Goal: Task Accomplishment & Management: Use online tool/utility

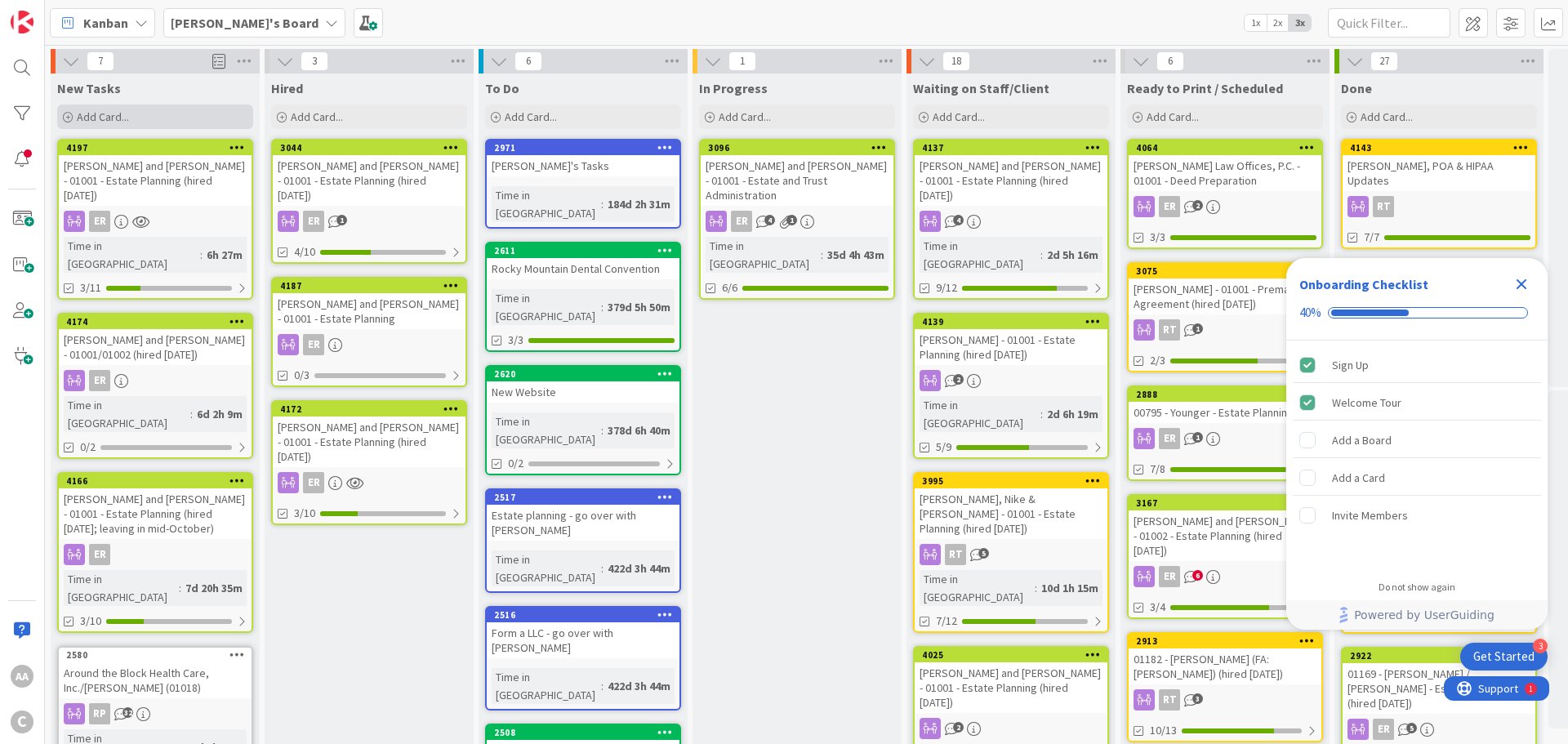
click at [132, 121] on div "Add Card..." at bounding box center [155, 117] width 196 height 24
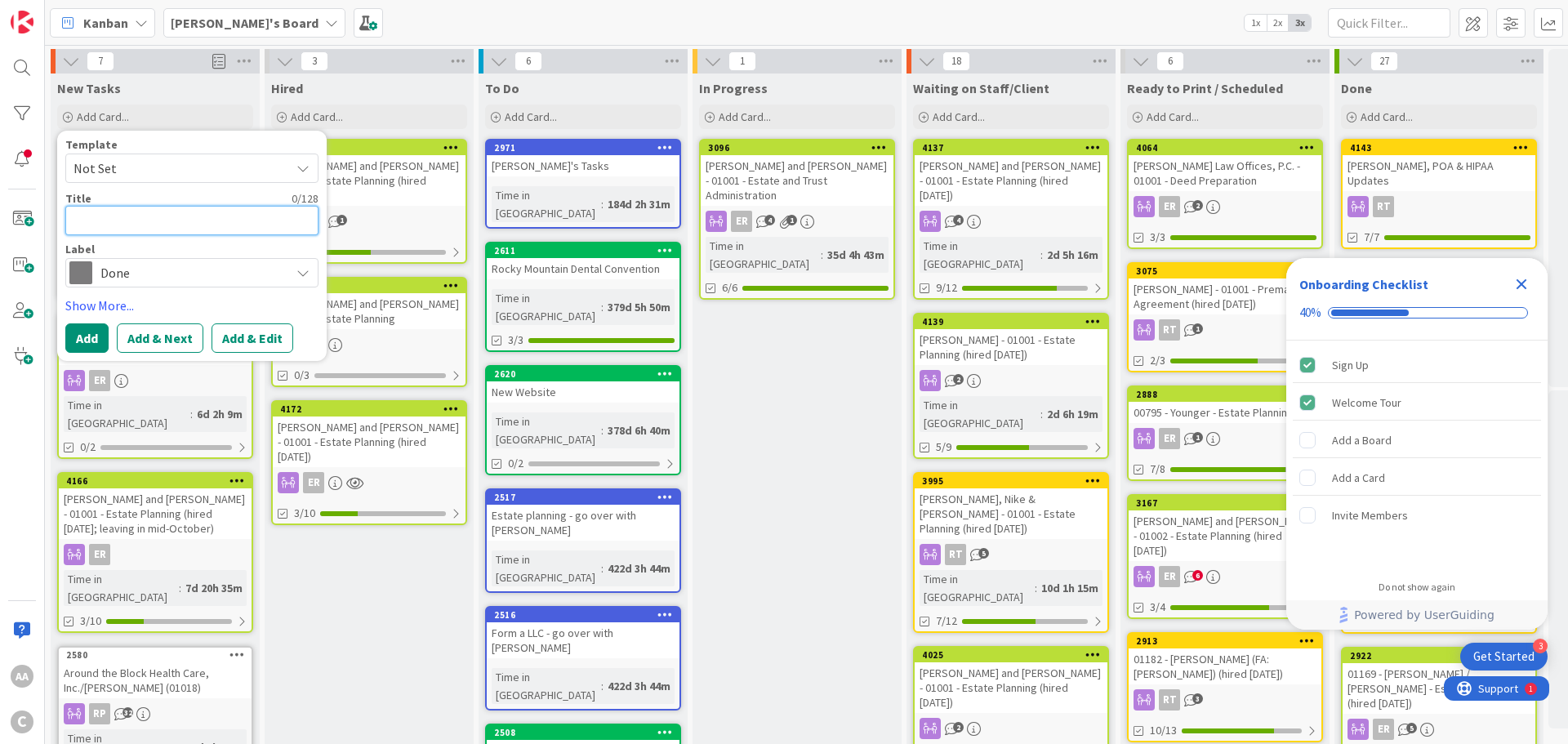
click at [108, 224] on textarea at bounding box center [192, 220] width 253 height 30
paste textarea "Noble.[PERSON_NAME]-01001"
type textarea "x"
type textarea "Noble.[PERSON_NAME]-01001"
click at [112, 221] on textarea "Noble.[PERSON_NAME]-01001" at bounding box center [192, 220] width 253 height 30
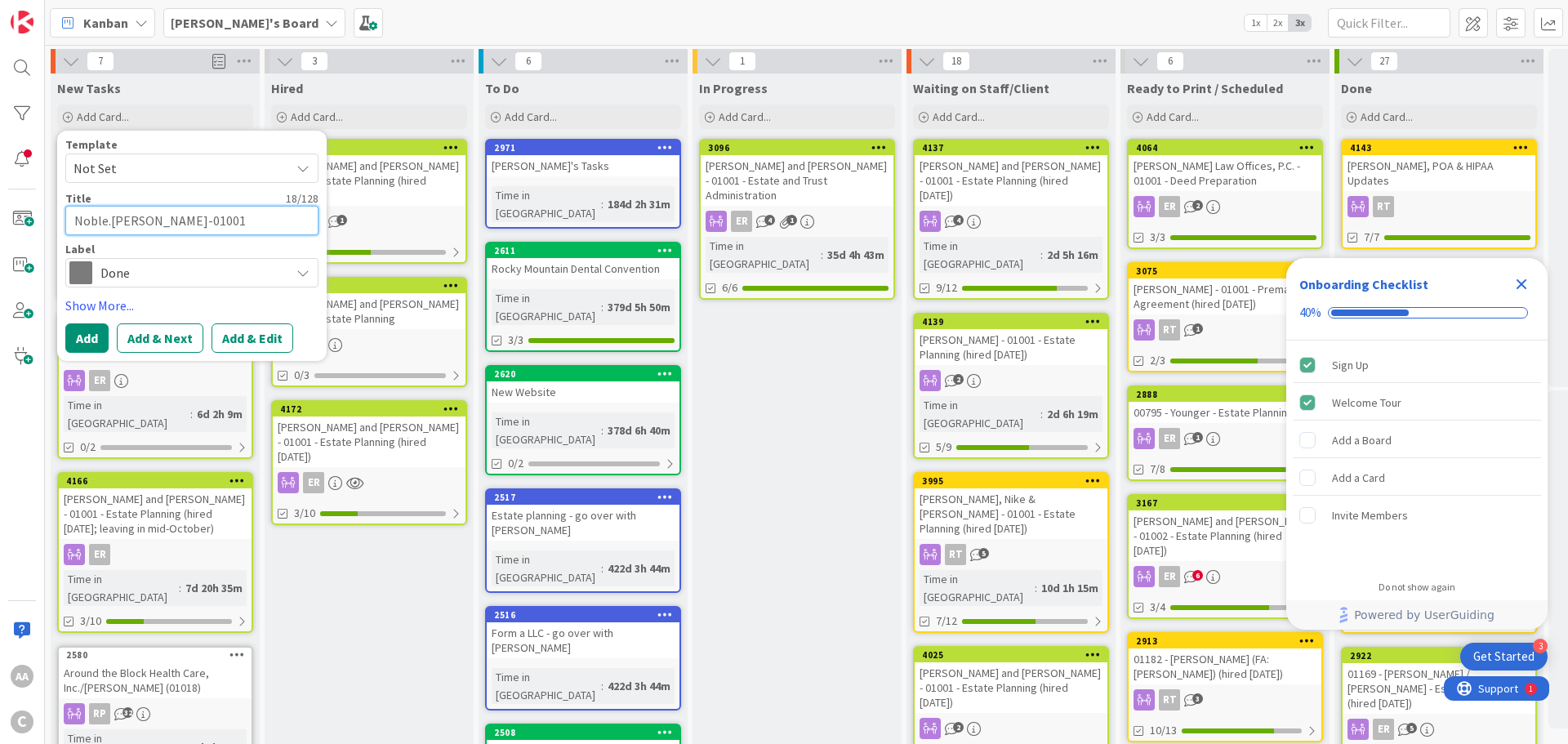
click at [111, 221] on textarea "Noble.[PERSON_NAME]-01001" at bounding box center [192, 220] width 253 height 30
type textarea "x"
type textarea "NobleYvonne-01001"
type textarea "x"
type textarea "[PERSON_NAME]-01001"
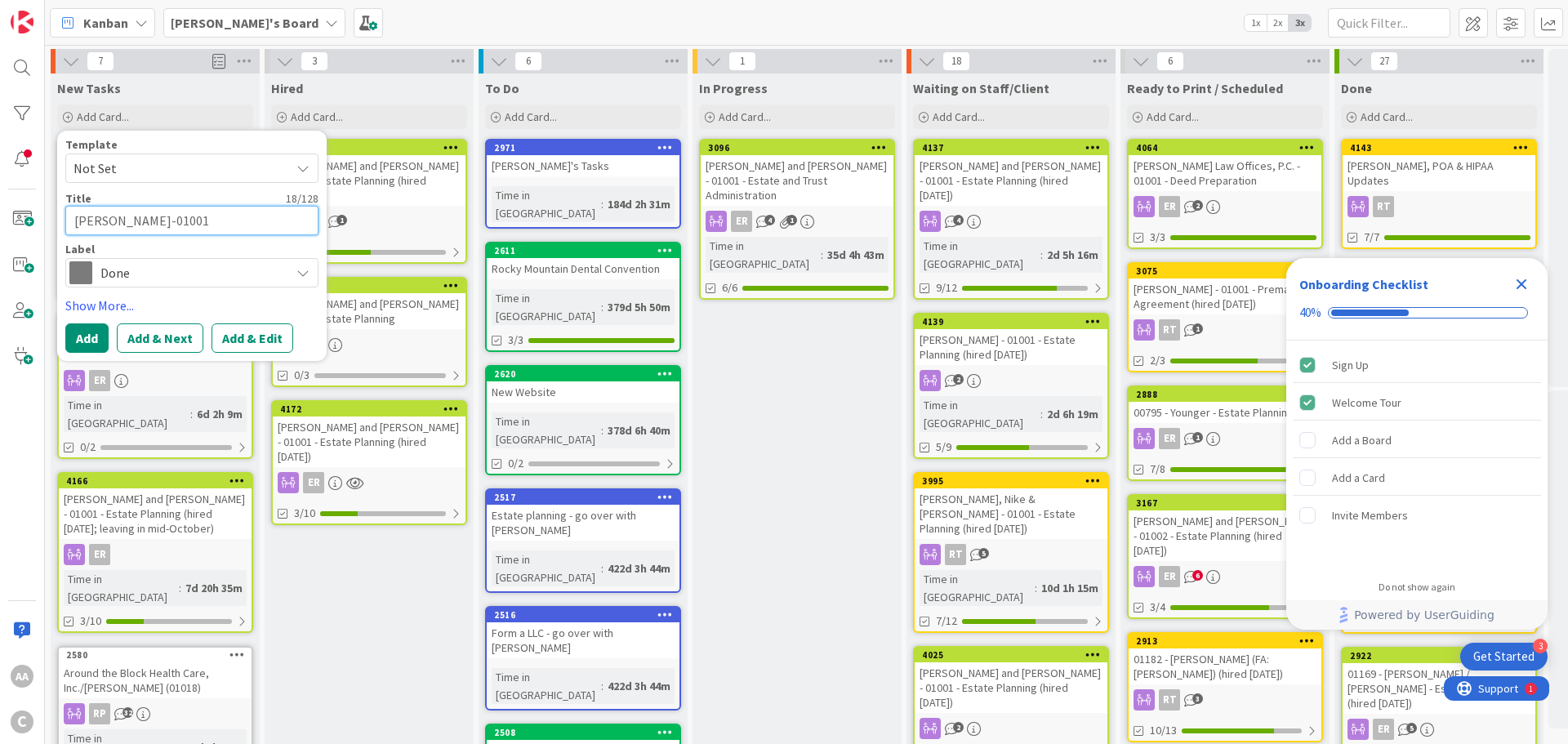
type textarea "x"
type textarea "[PERSON_NAME]-01001"
type textarea "x"
type textarea "[PERSON_NAME] -01001"
type textarea "x"
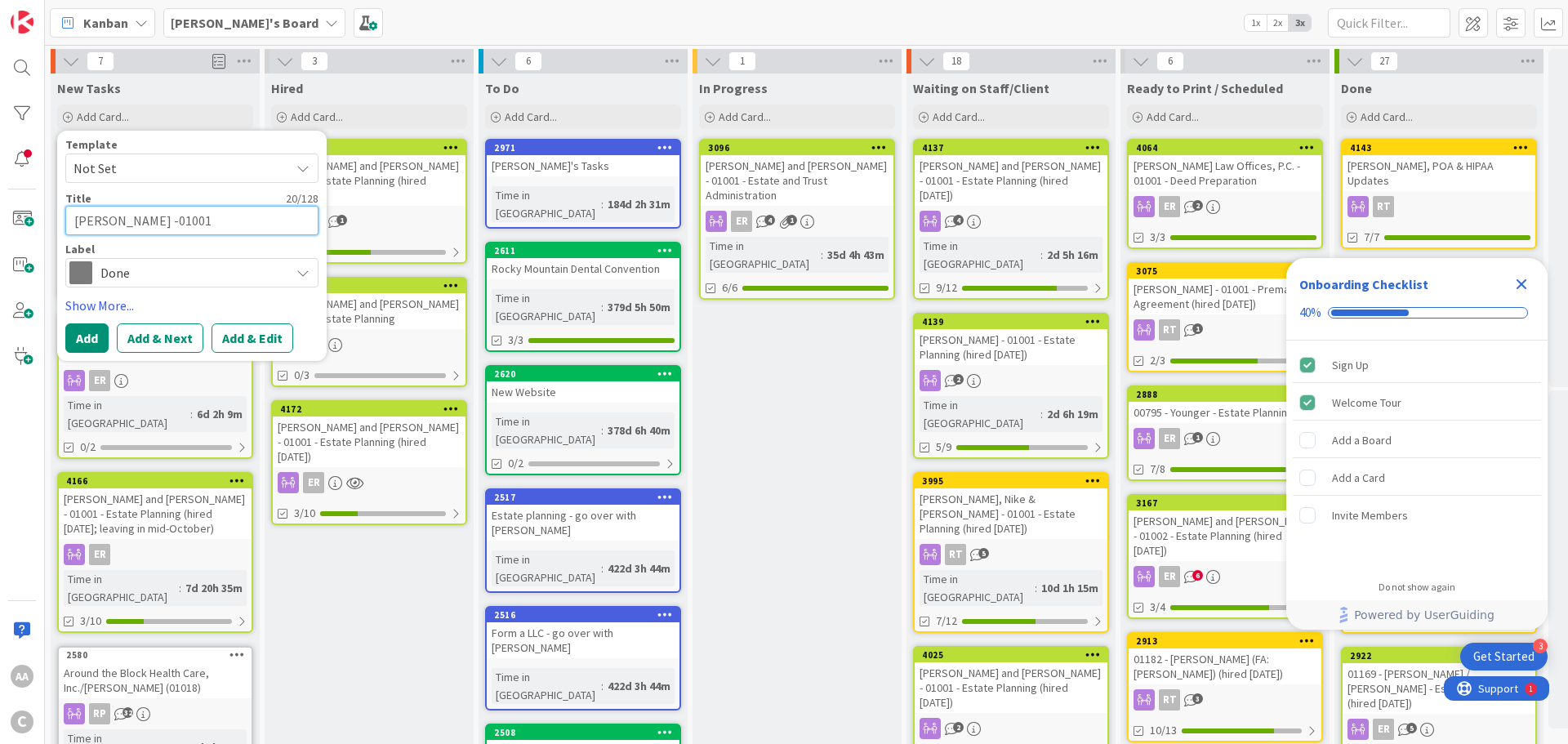
type textarea "[PERSON_NAME] - 01001"
type textarea "x"
type textarea "[PERSON_NAME] - 01001"
type textarea "x"
type textarea "[PERSON_NAME] - 01001 -"
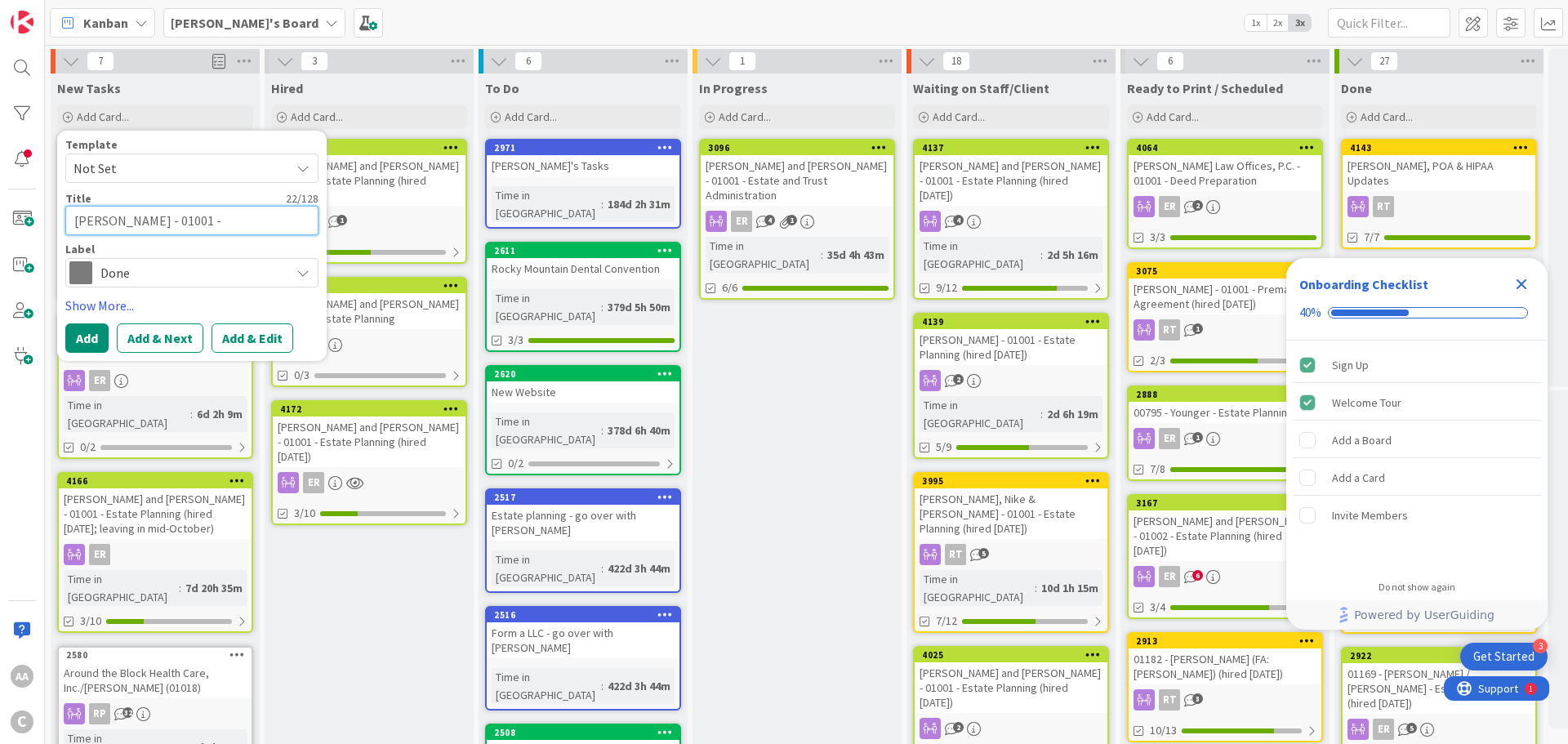
type textarea "x"
type textarea "[PERSON_NAME] - 01001 -"
type textarea "x"
type textarea "[PERSON_NAME] - 01001 - E"
type textarea "x"
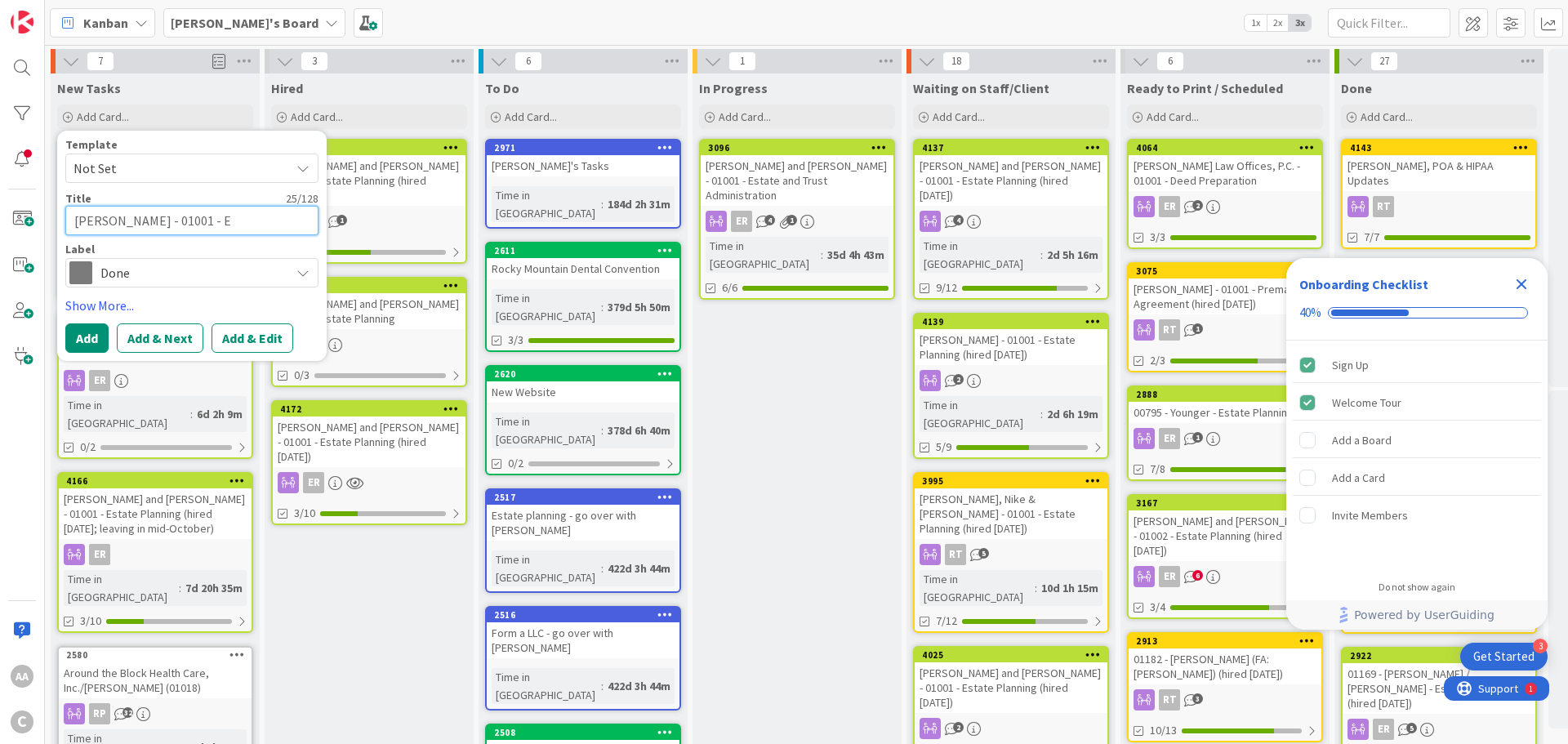
type textarea "[PERSON_NAME] - 01001 - Es"
type textarea "x"
type textarea "[PERSON_NAME] - 01001 - Est"
type textarea "x"
type textarea "[PERSON_NAME] - 01001 - Esta"
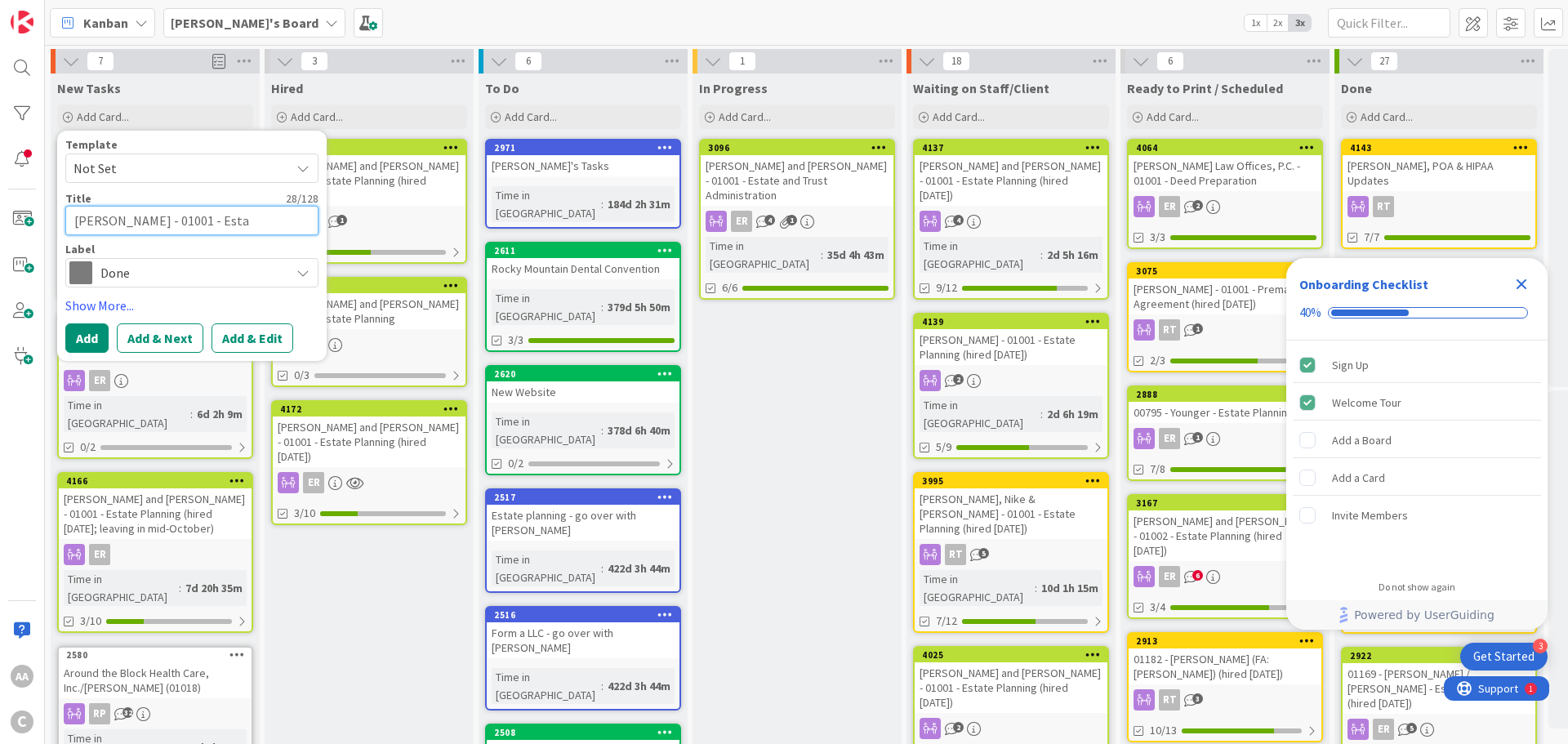
type textarea "x"
type textarea "[PERSON_NAME] - 01001 - Estat"
type textarea "x"
type textarea "[PERSON_NAME] - 01001 - Estate"
type textarea "x"
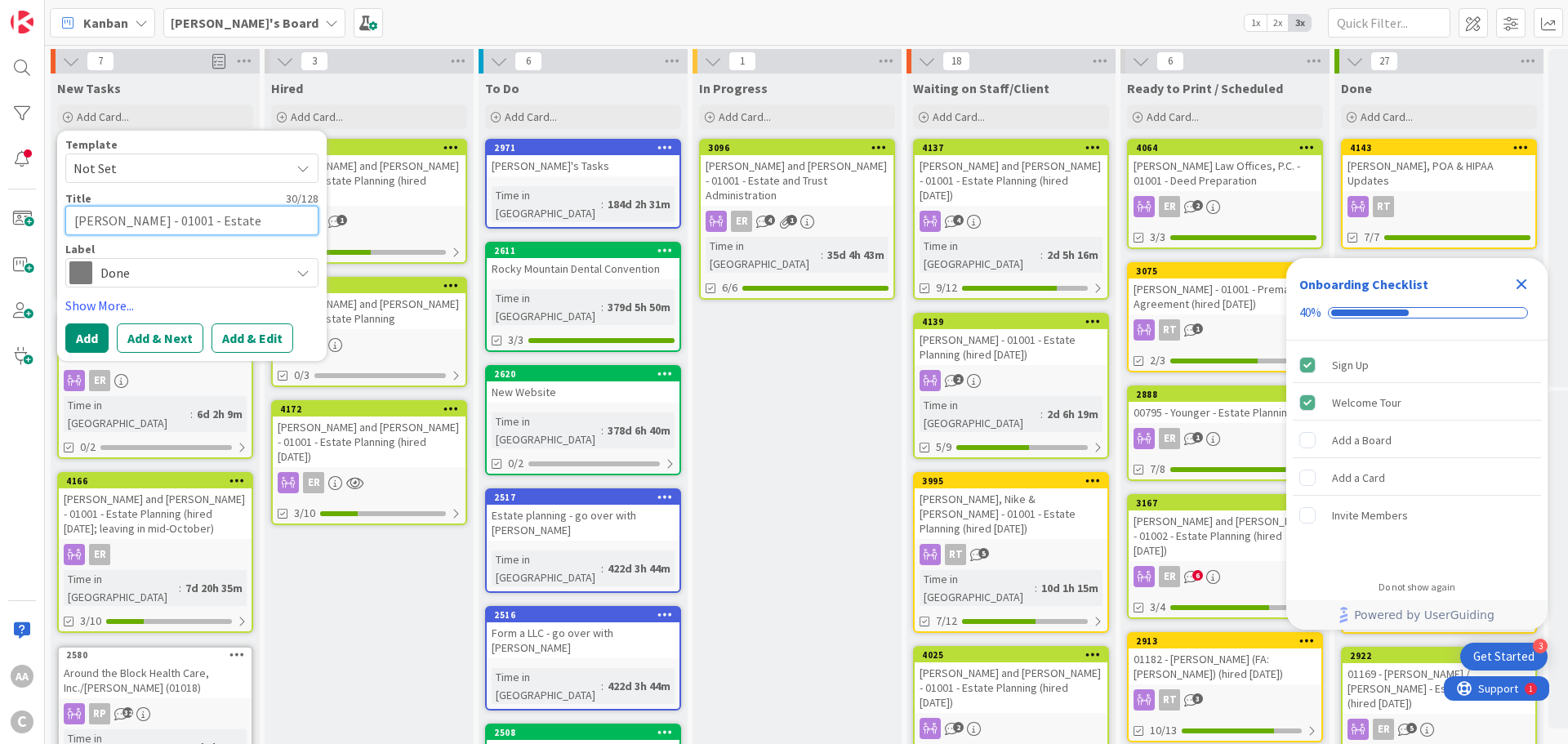
type textarea "[PERSON_NAME] - 01001 - Estate"
type textarea "x"
type textarea "[PERSON_NAME] - 01001 - Estate P"
type textarea "x"
type textarea "[PERSON_NAME] - 01001 - Estate Pl"
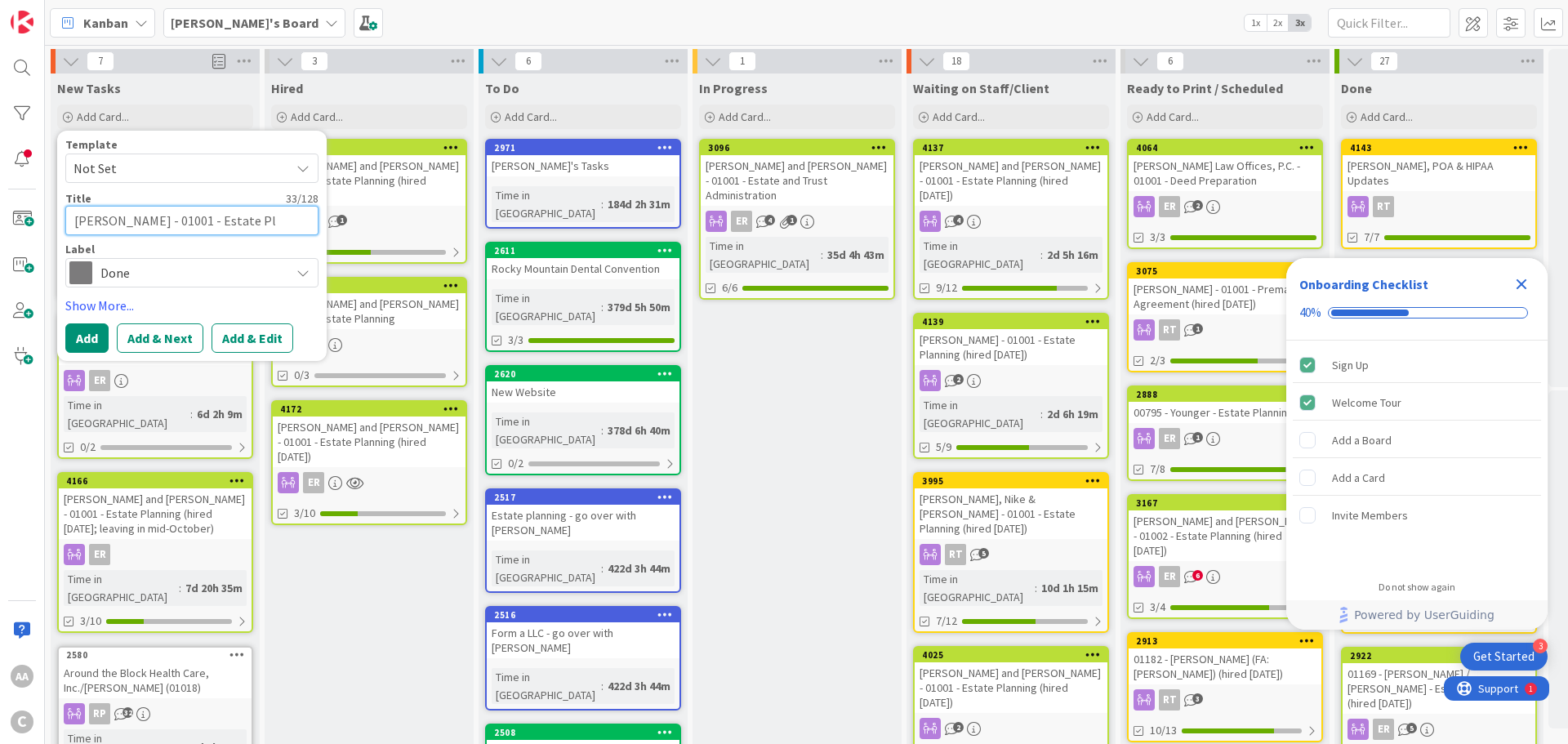
type textarea "x"
type textarea "[PERSON_NAME] - 01001 - Estate Pla"
type textarea "x"
type textarea "[PERSON_NAME] - 01001 - Estate Plan"
type textarea "x"
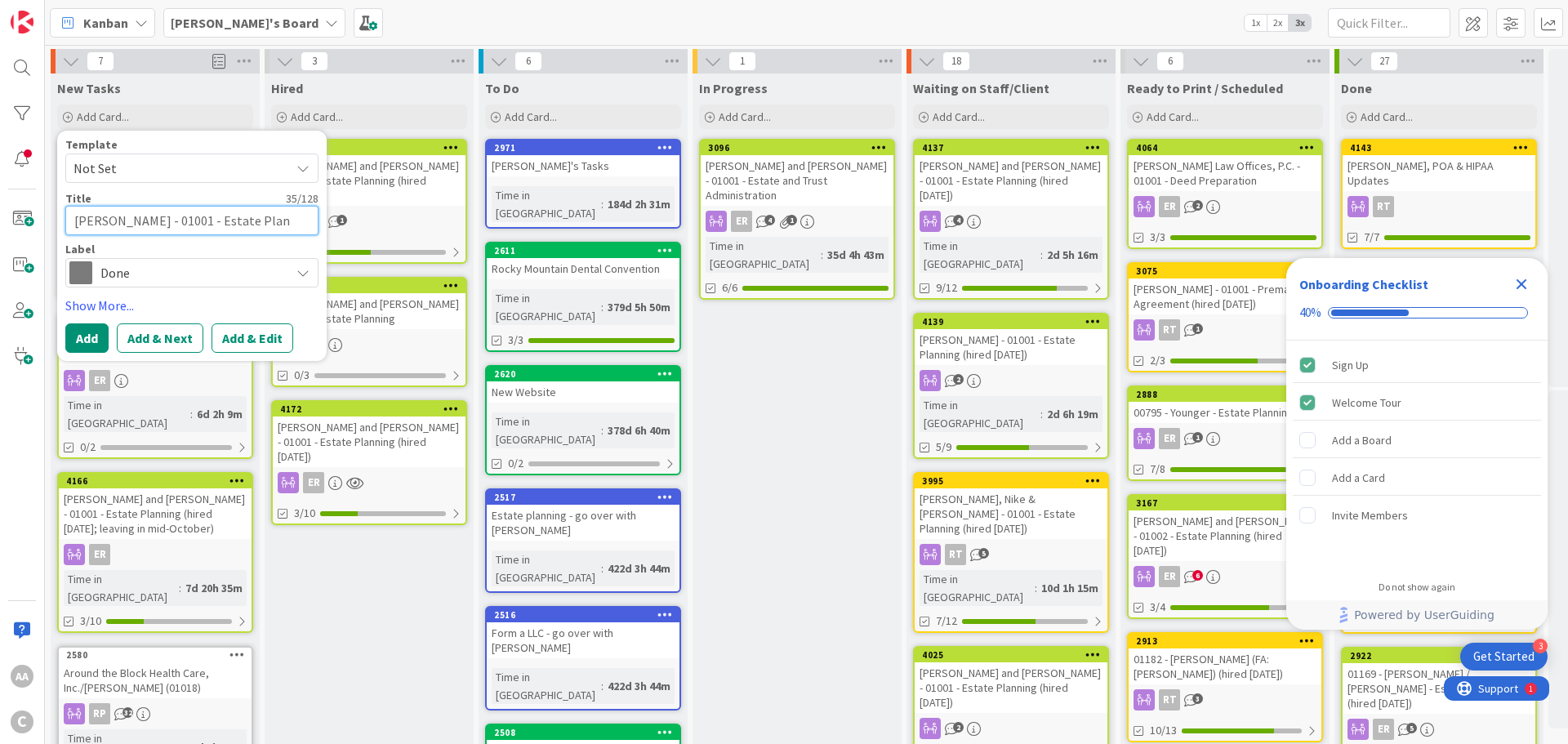
type textarea "[PERSON_NAME] - 01001 - Estate Plann"
type textarea "x"
type textarea "[PERSON_NAME] - 01001 - Estate Planni"
type textarea "x"
type textarea "[PERSON_NAME] - 01001 - Estate Plannin"
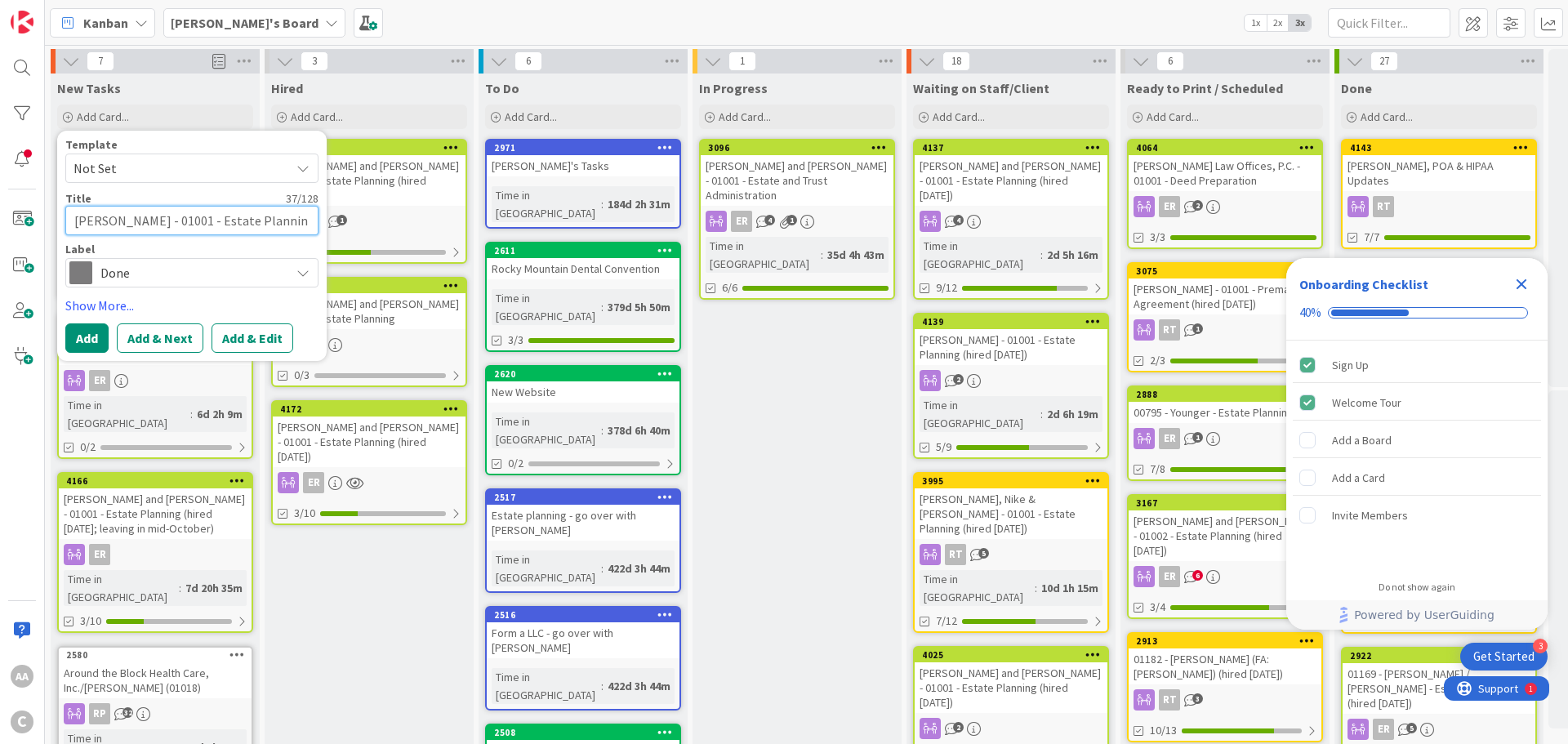
type textarea "x"
type textarea "[PERSON_NAME] - 01001 - Estate Planning"
click at [140, 278] on span "Done" at bounding box center [191, 273] width 181 height 23
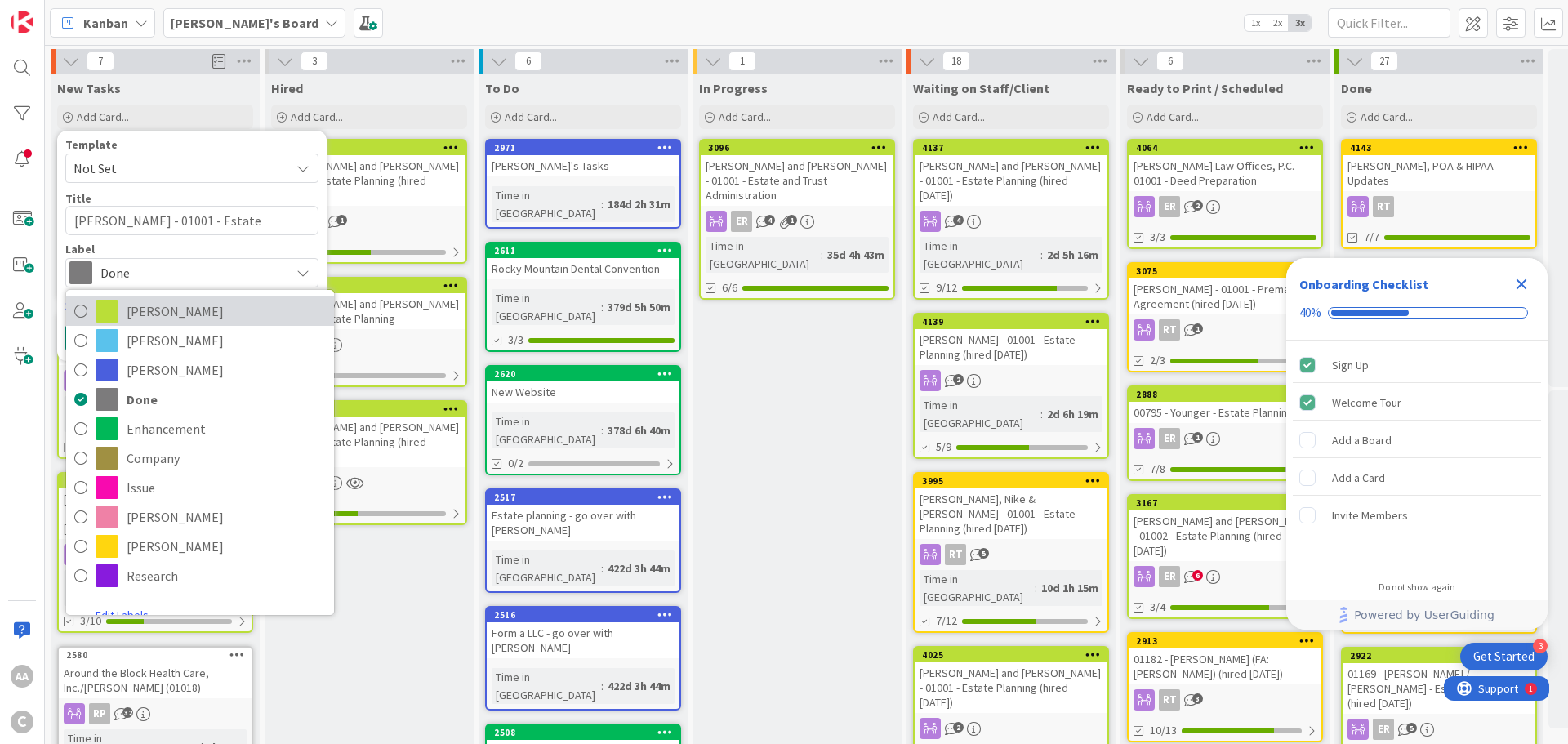
click at [136, 302] on span "[PERSON_NAME]" at bounding box center [226, 311] width 199 height 24
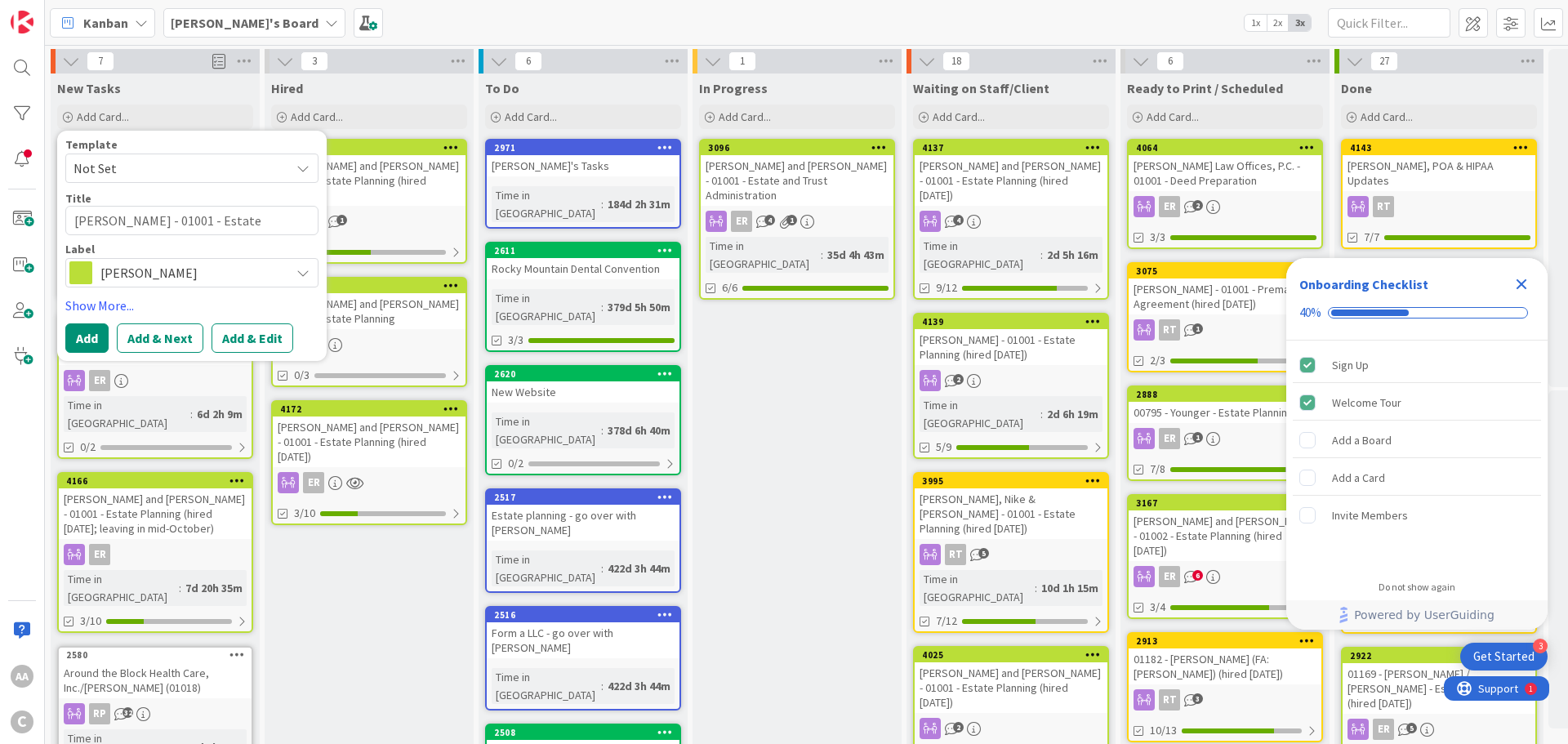
type textarea "x"
click at [91, 339] on button "Add" at bounding box center [87, 339] width 43 height 30
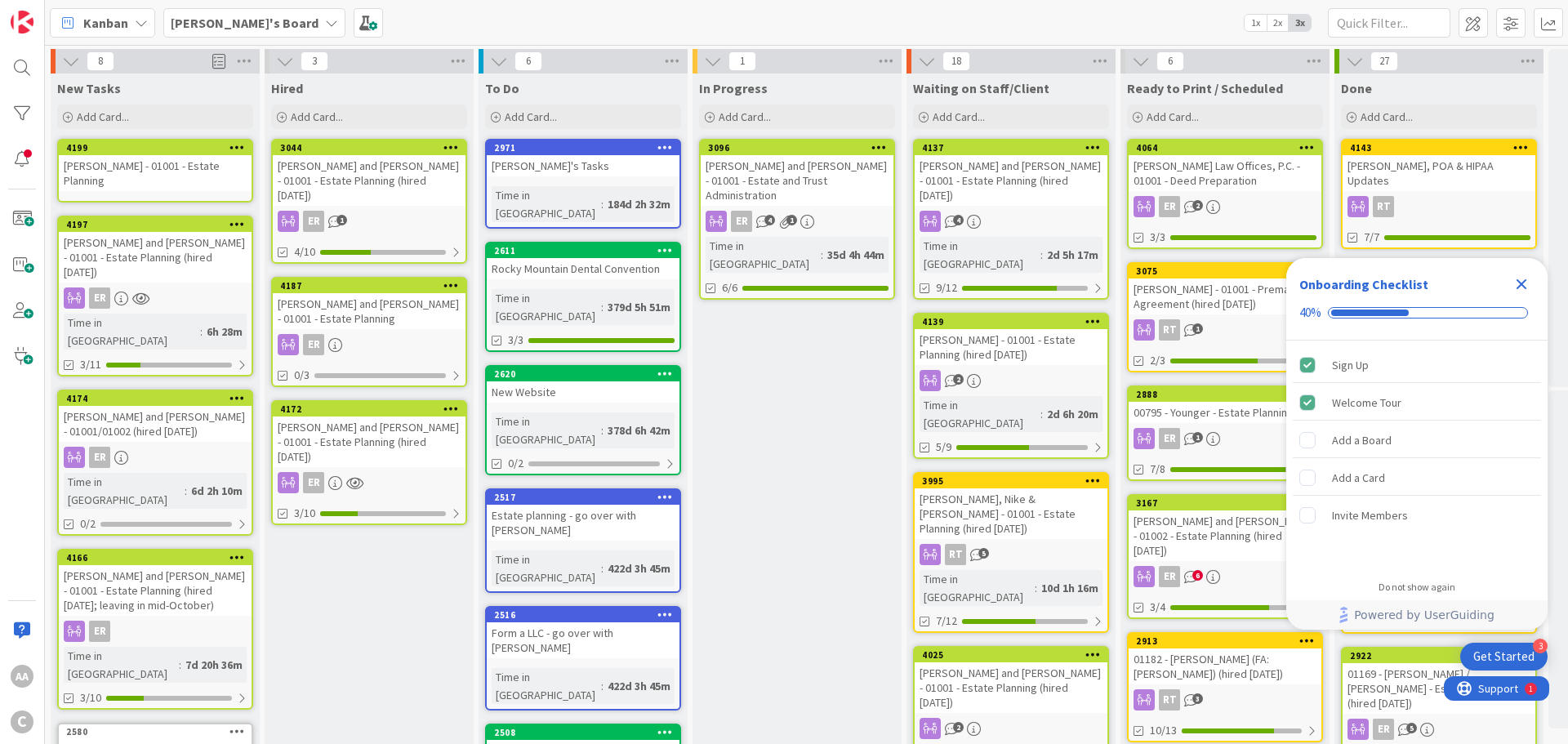
click at [143, 180] on div "[PERSON_NAME] - 01001 - Estate Planning" at bounding box center [155, 173] width 192 height 36
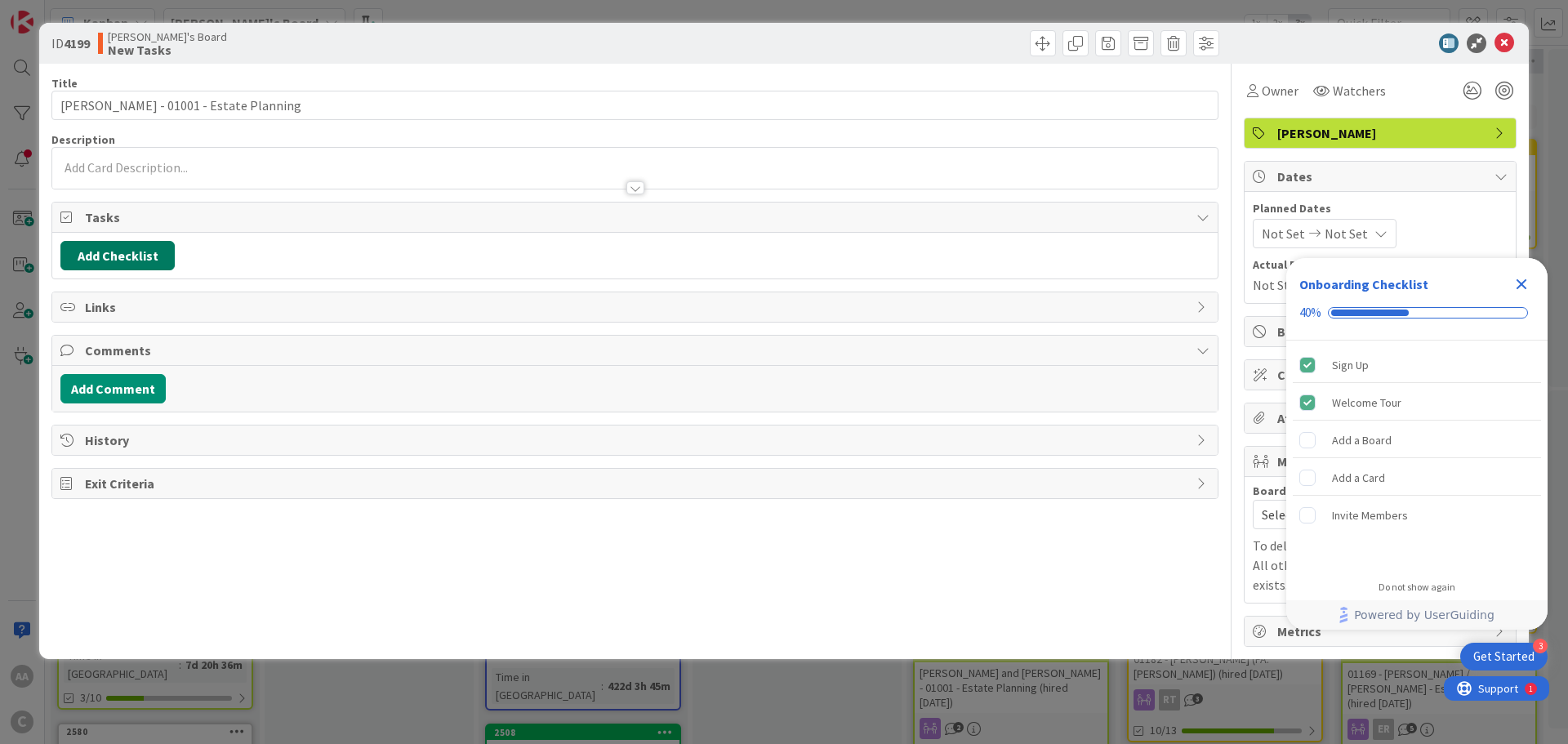
click at [97, 265] on button "Add Checklist" at bounding box center [117, 255] width 115 height 30
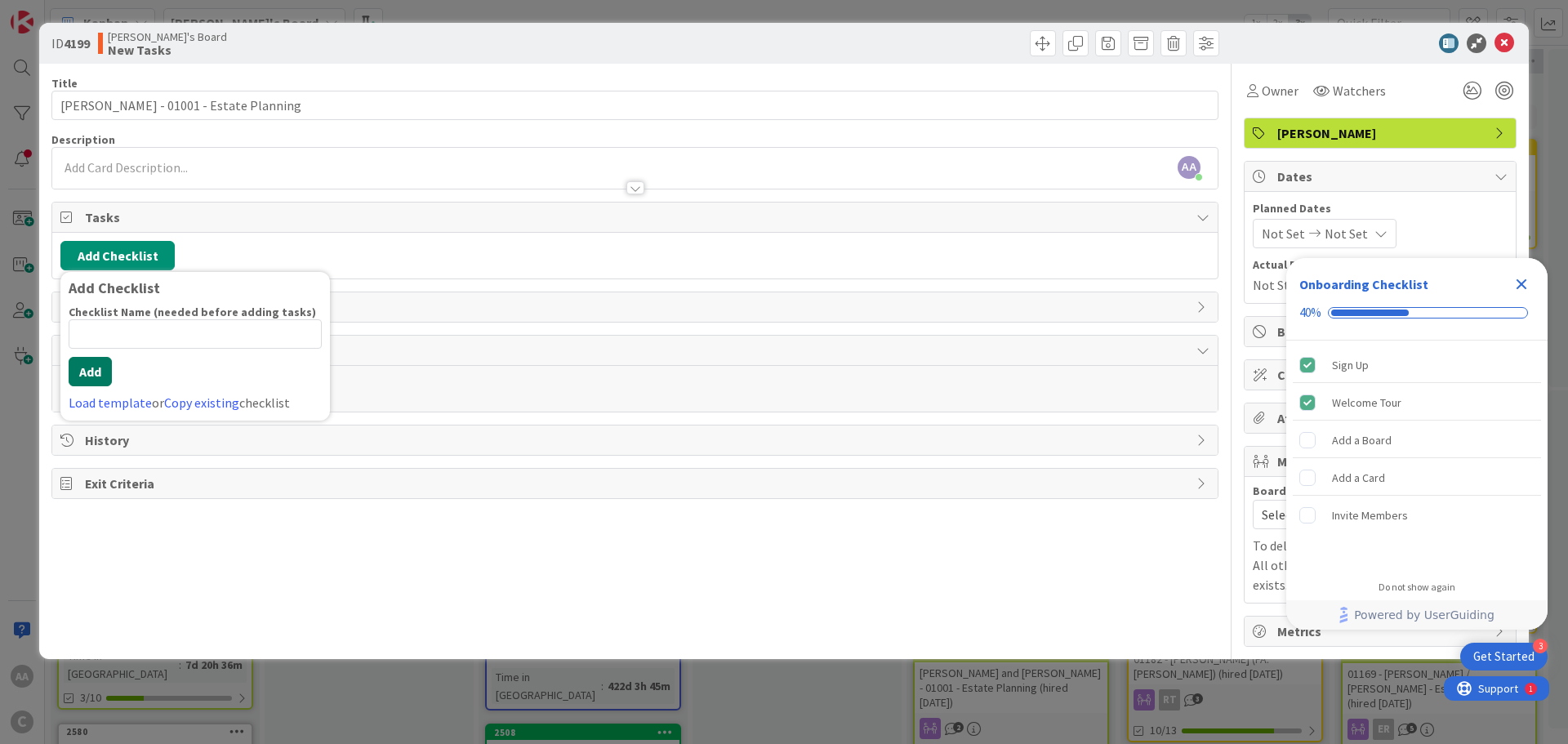
click at [85, 371] on button "Add" at bounding box center [90, 372] width 43 height 30
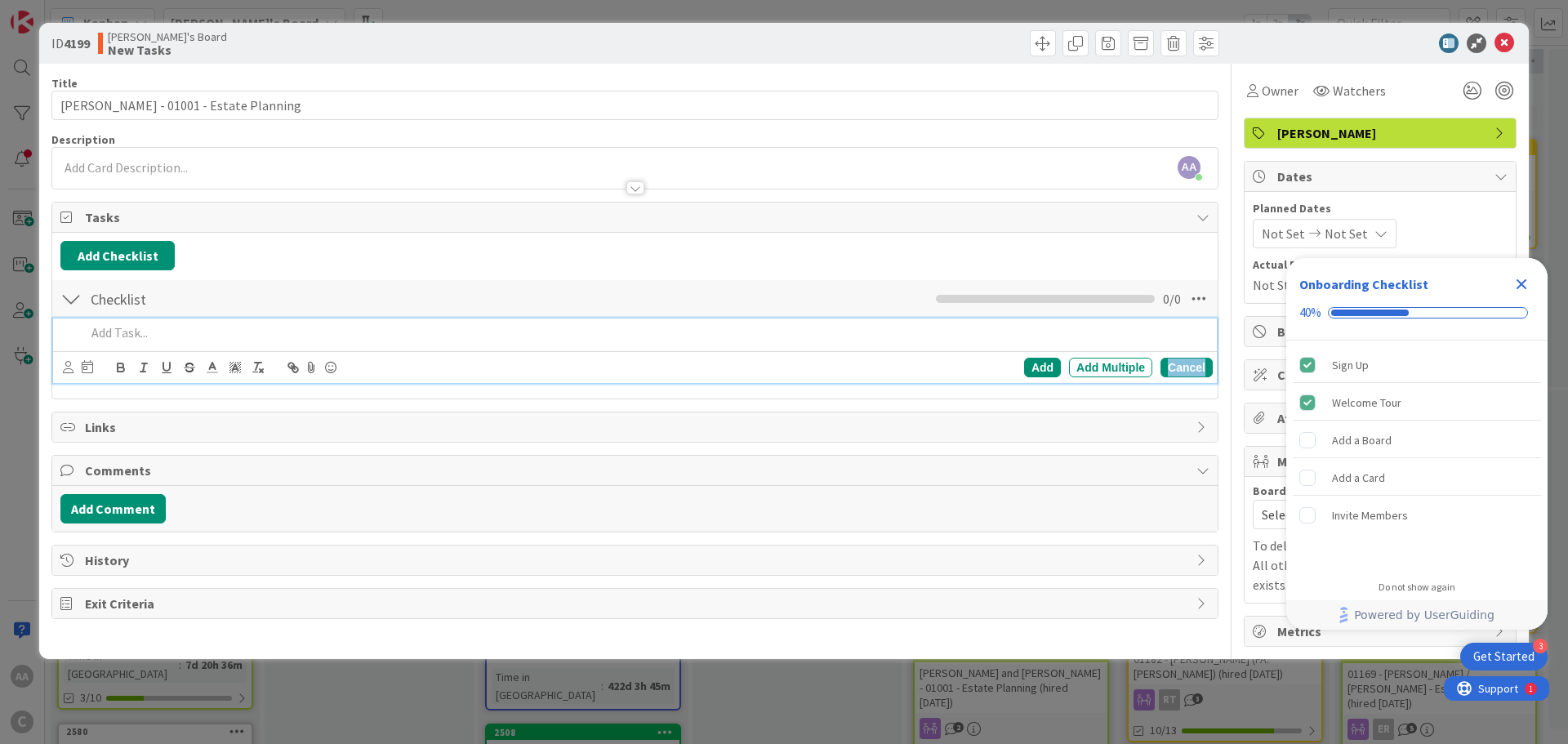
click at [1174, 370] on div "Cancel" at bounding box center [1187, 367] width 53 height 19
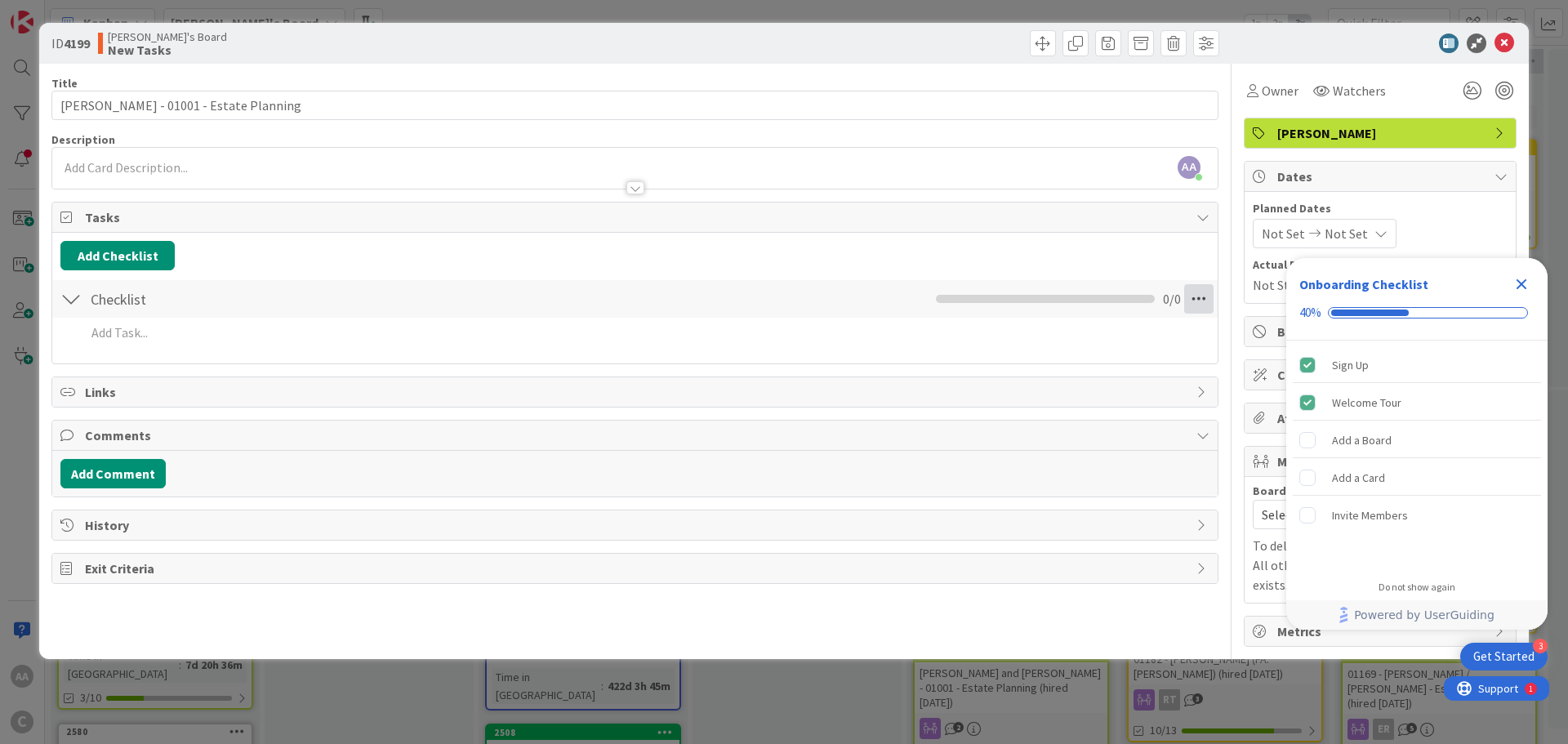
click at [1195, 304] on icon at bounding box center [1199, 299] width 30 height 30
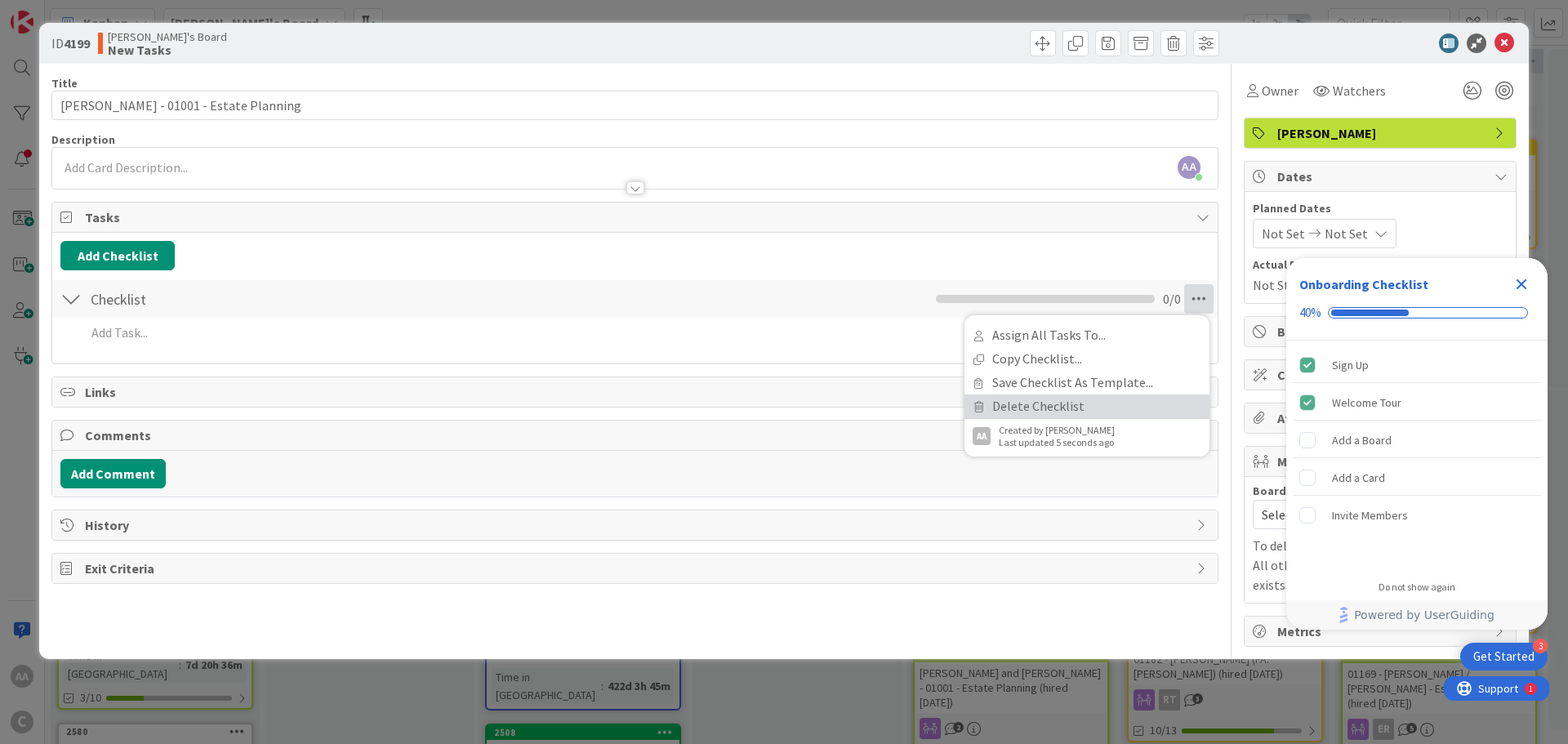
click at [1080, 409] on link "Delete Checklist" at bounding box center [1087, 406] width 245 height 24
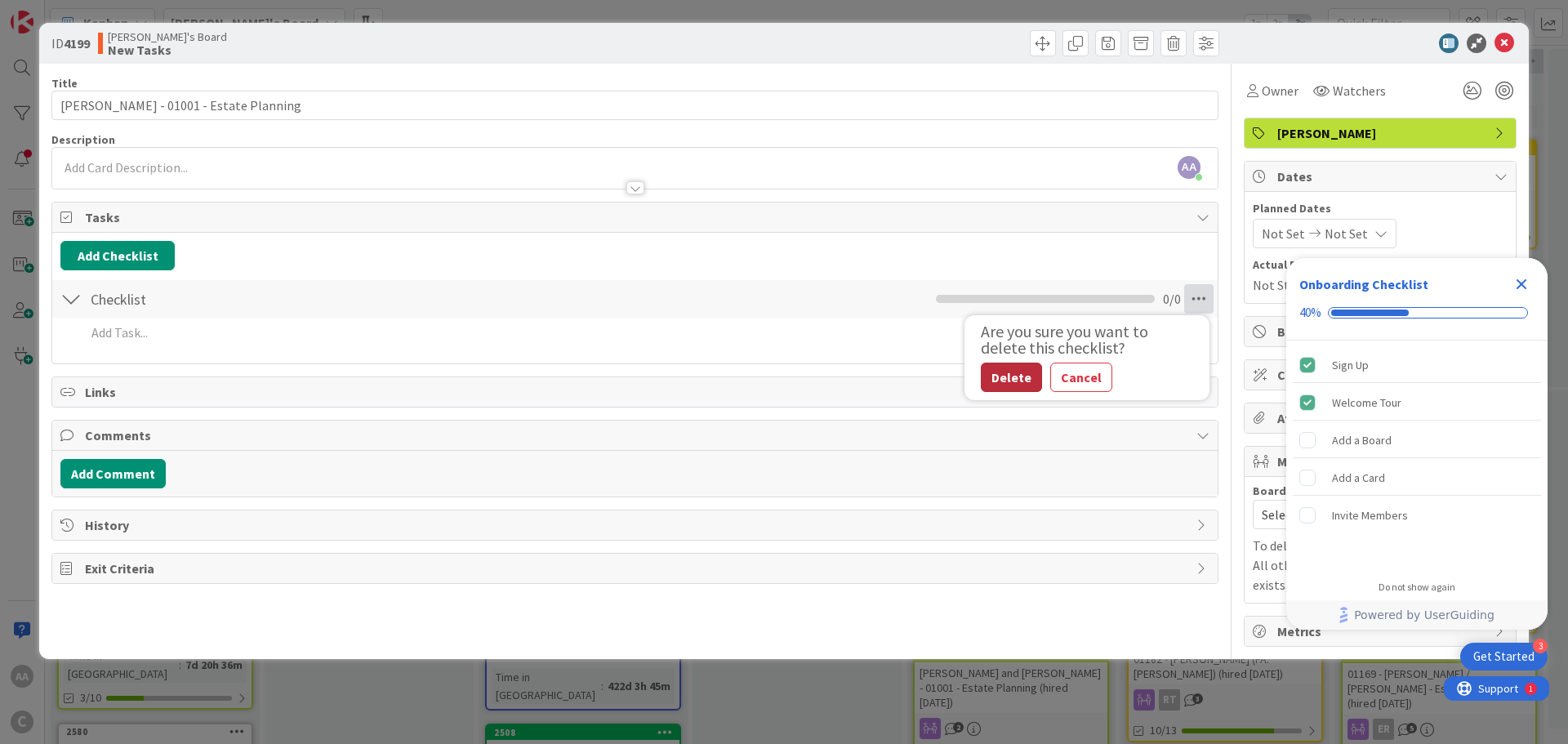
click at [1001, 373] on button "Delete" at bounding box center [1011, 378] width 61 height 30
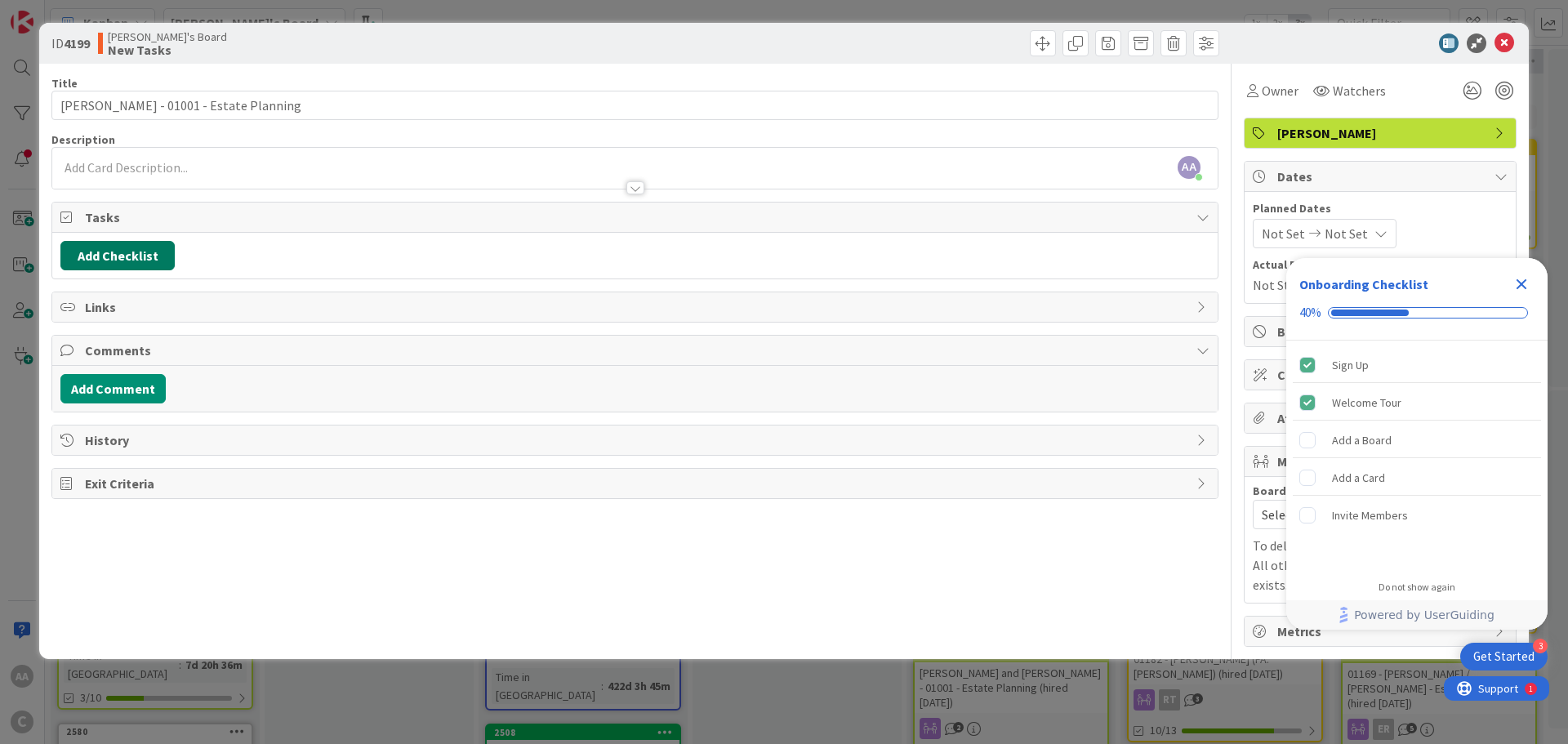
click at [100, 259] on button "Add Checklist" at bounding box center [117, 255] width 115 height 30
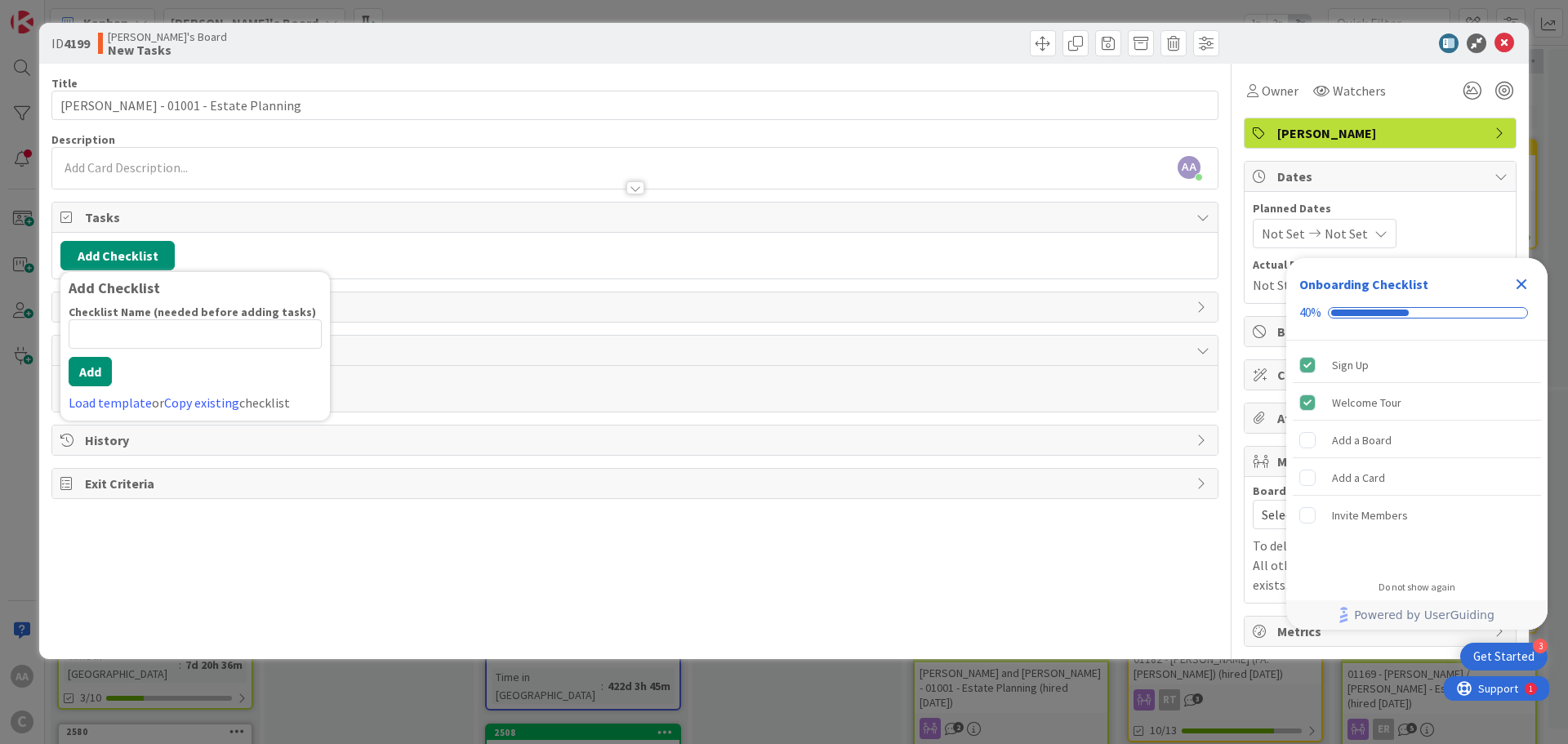
click at [96, 339] on input at bounding box center [195, 334] width 253 height 30
click at [95, 406] on link "Load template" at bounding box center [110, 403] width 83 height 17
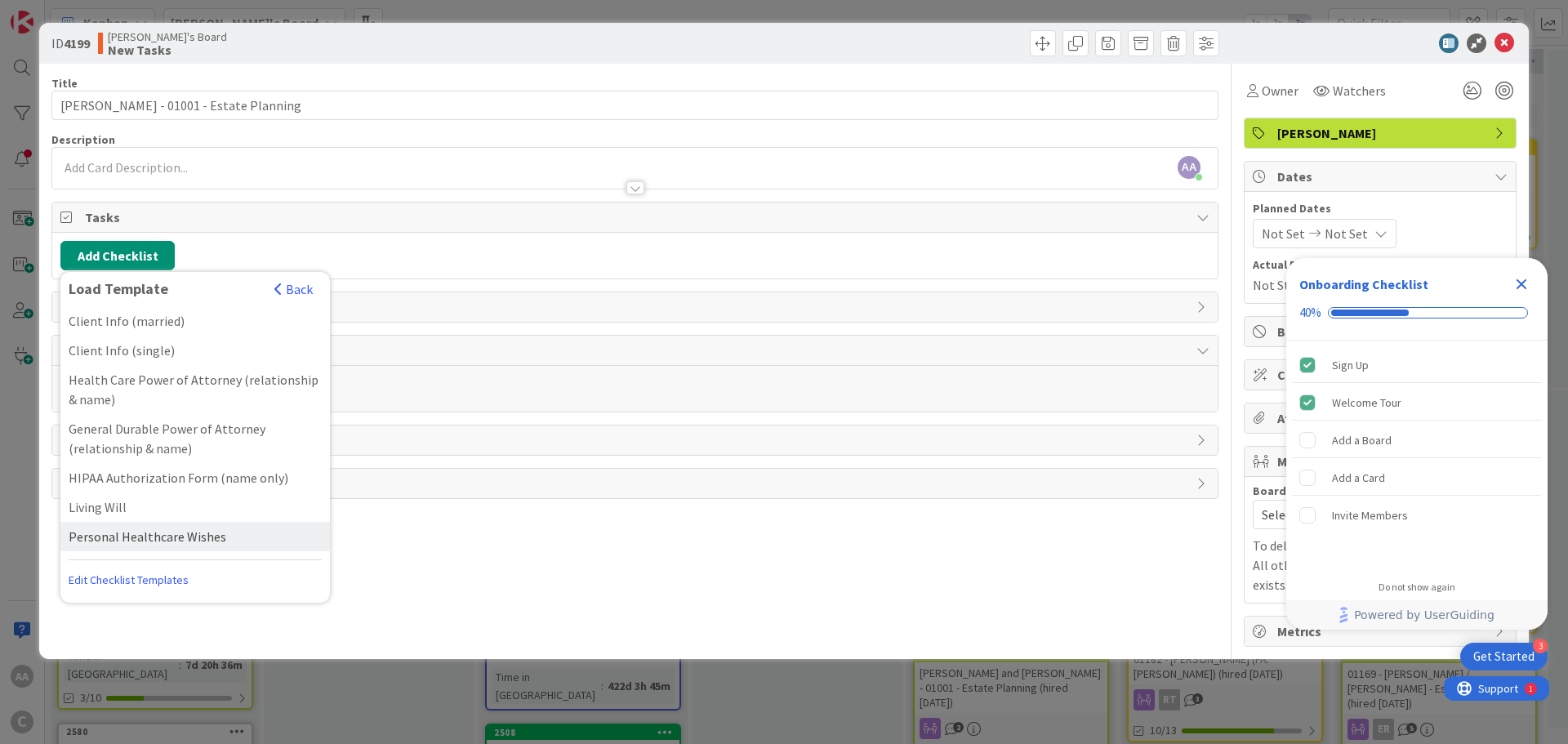
scroll to position [118, 0]
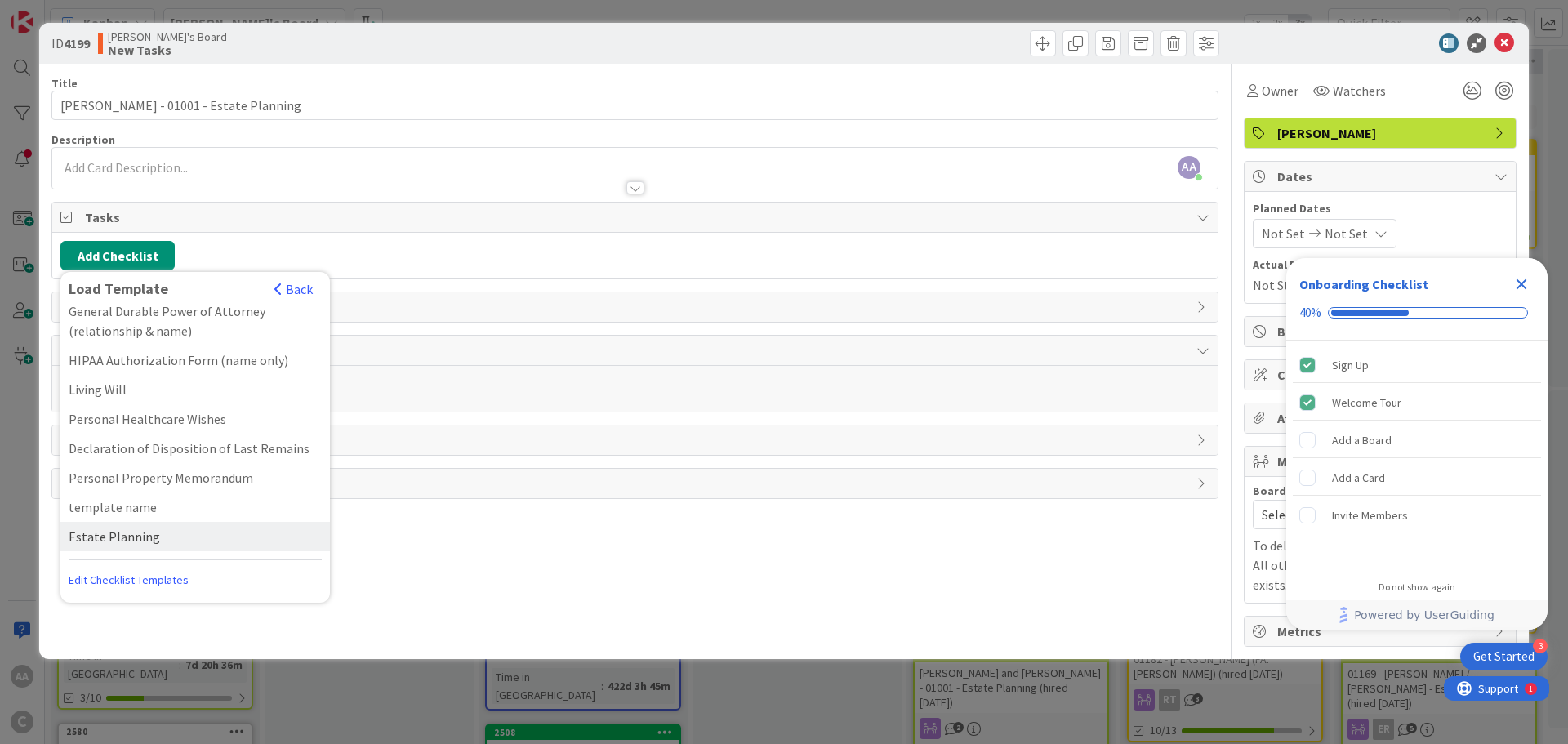
click at [132, 538] on div "Estate Planning" at bounding box center [194, 537] width 269 height 30
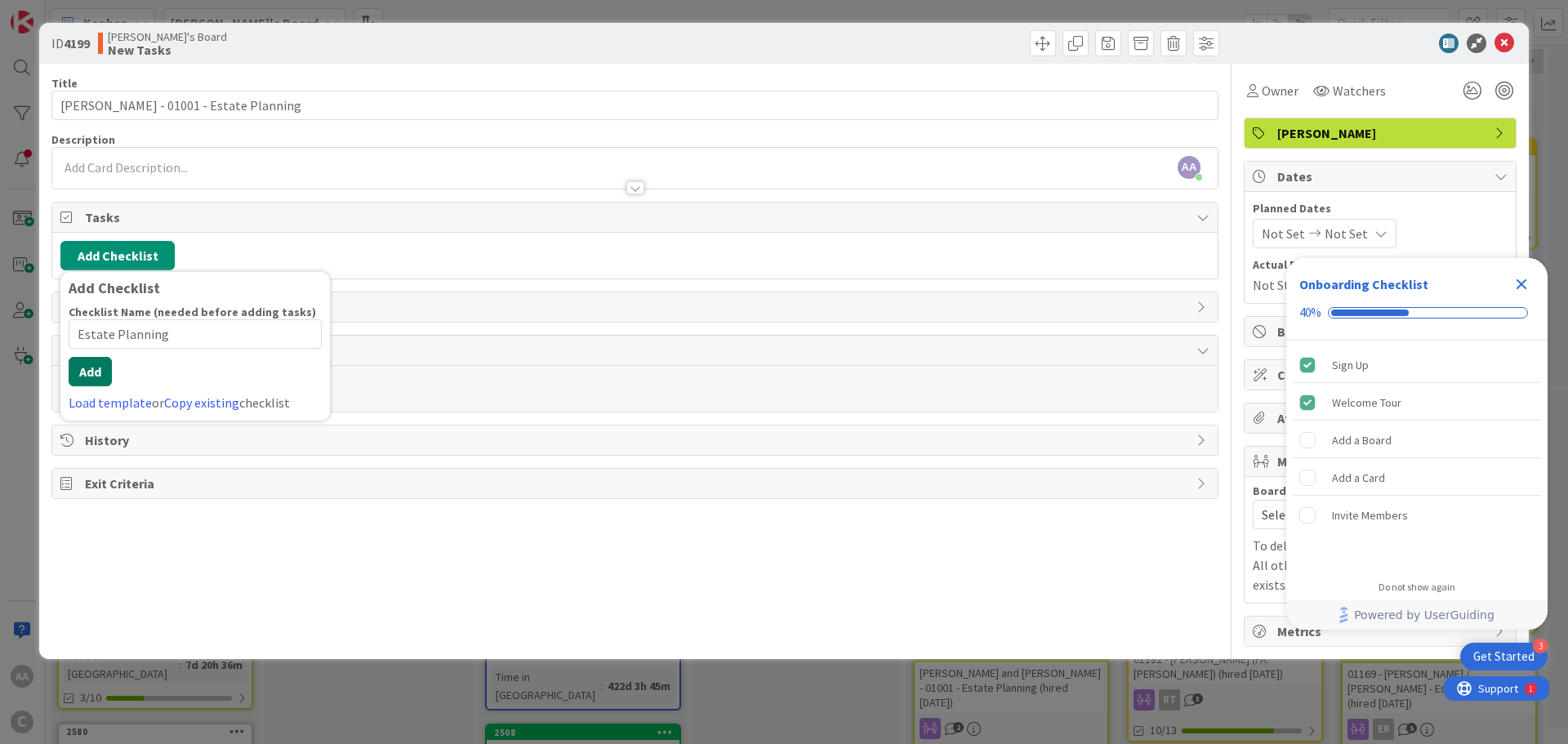
click at [92, 379] on button "Add" at bounding box center [90, 372] width 43 height 30
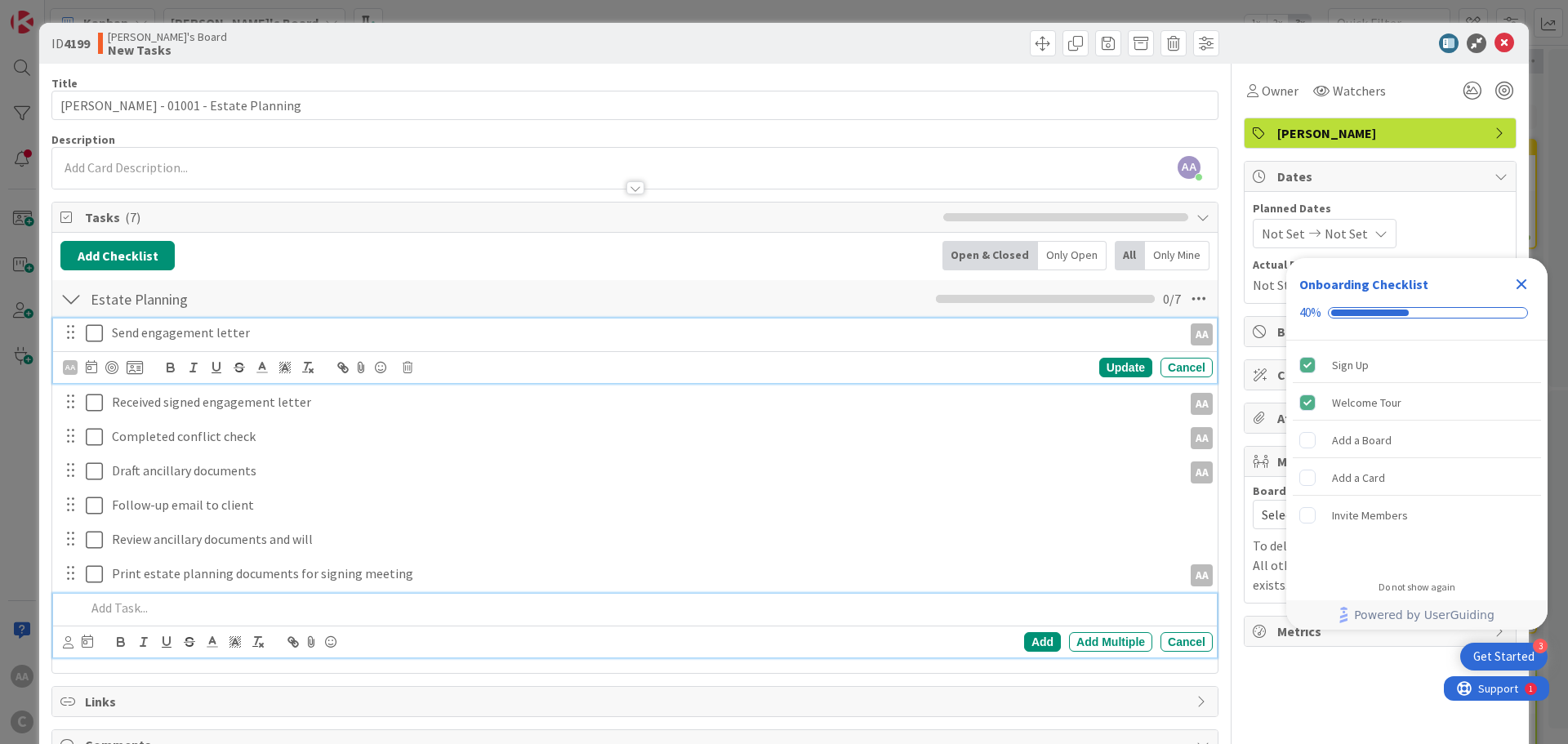
click at [93, 334] on icon at bounding box center [94, 333] width 18 height 19
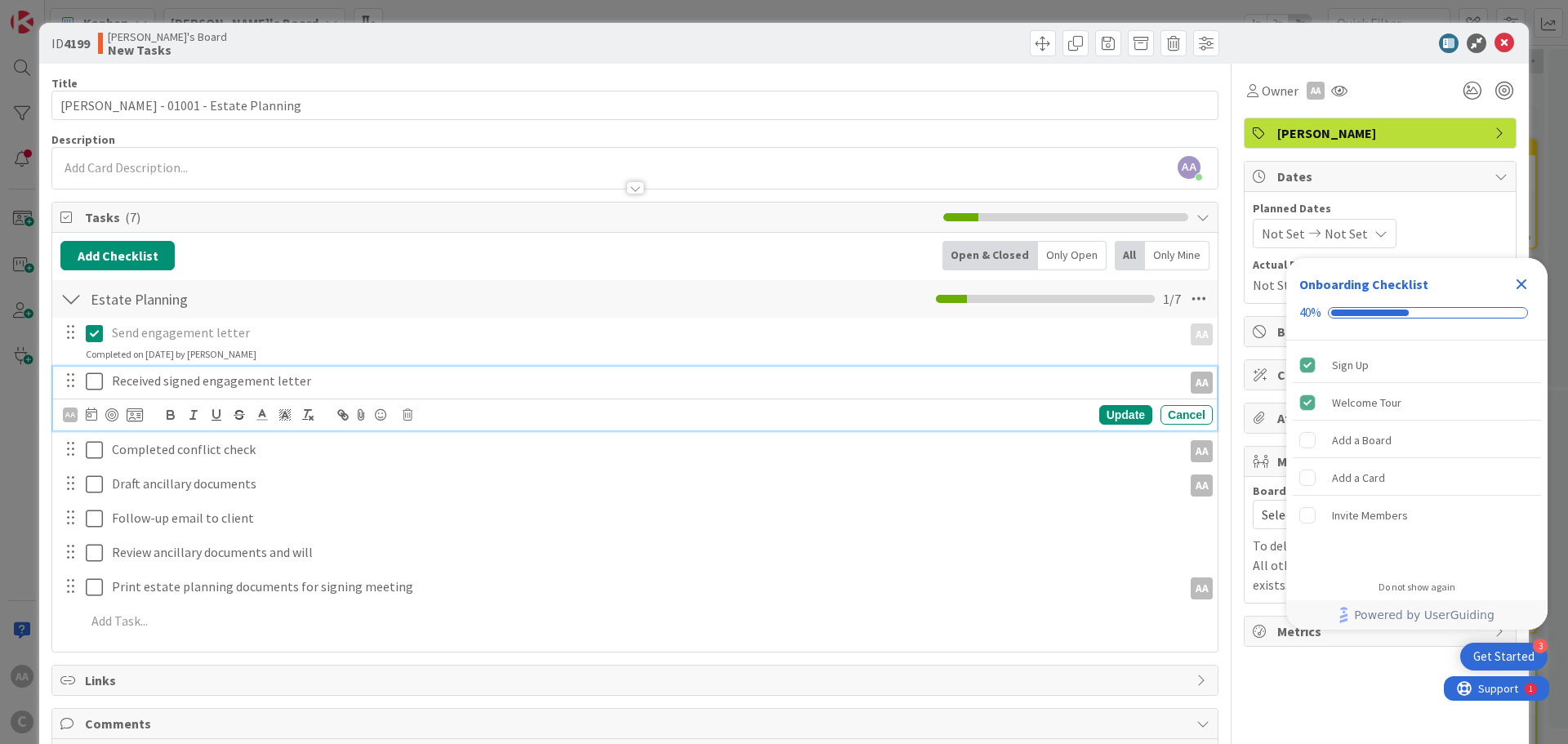
click at [92, 374] on icon at bounding box center [94, 381] width 18 height 19
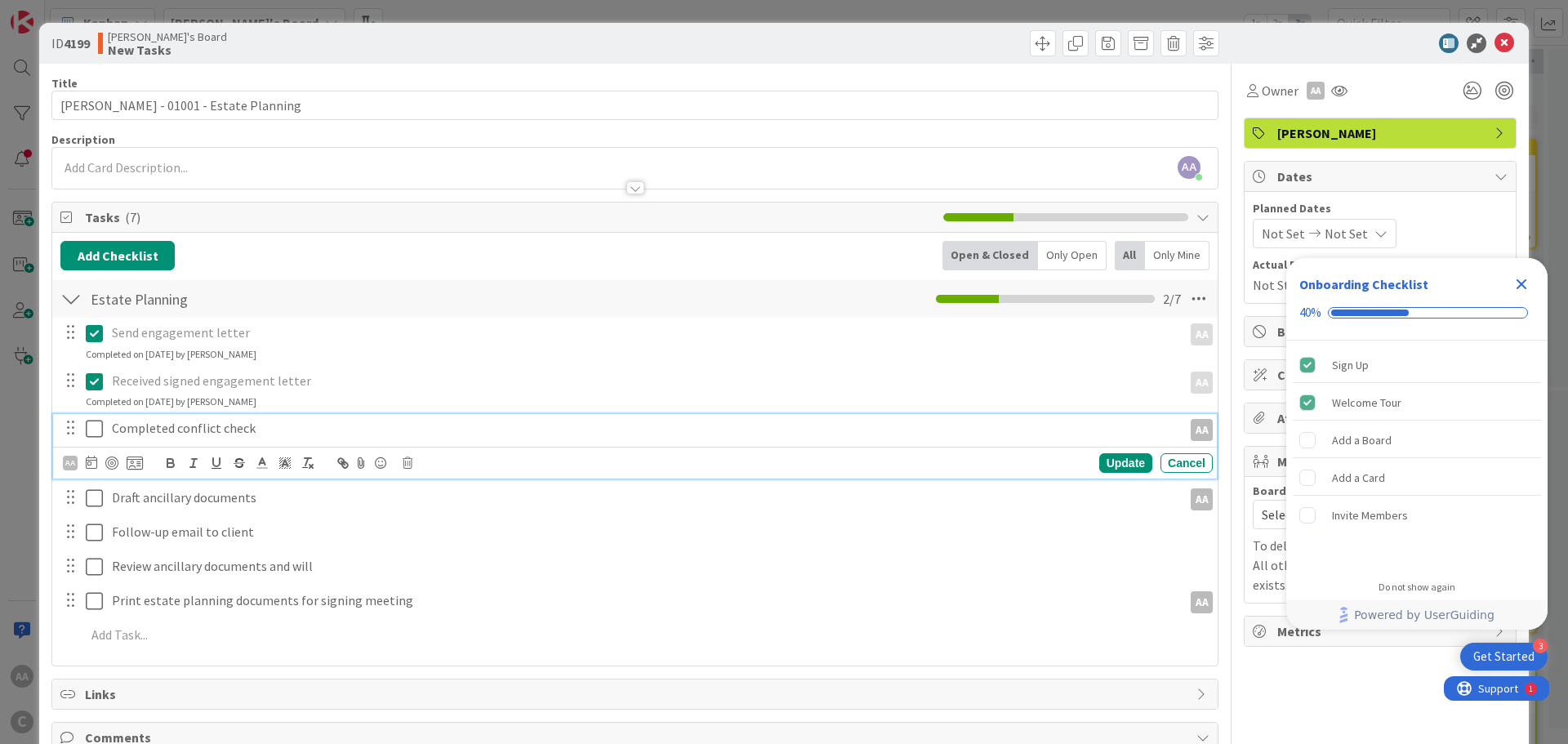
click at [94, 425] on icon at bounding box center [94, 428] width 18 height 19
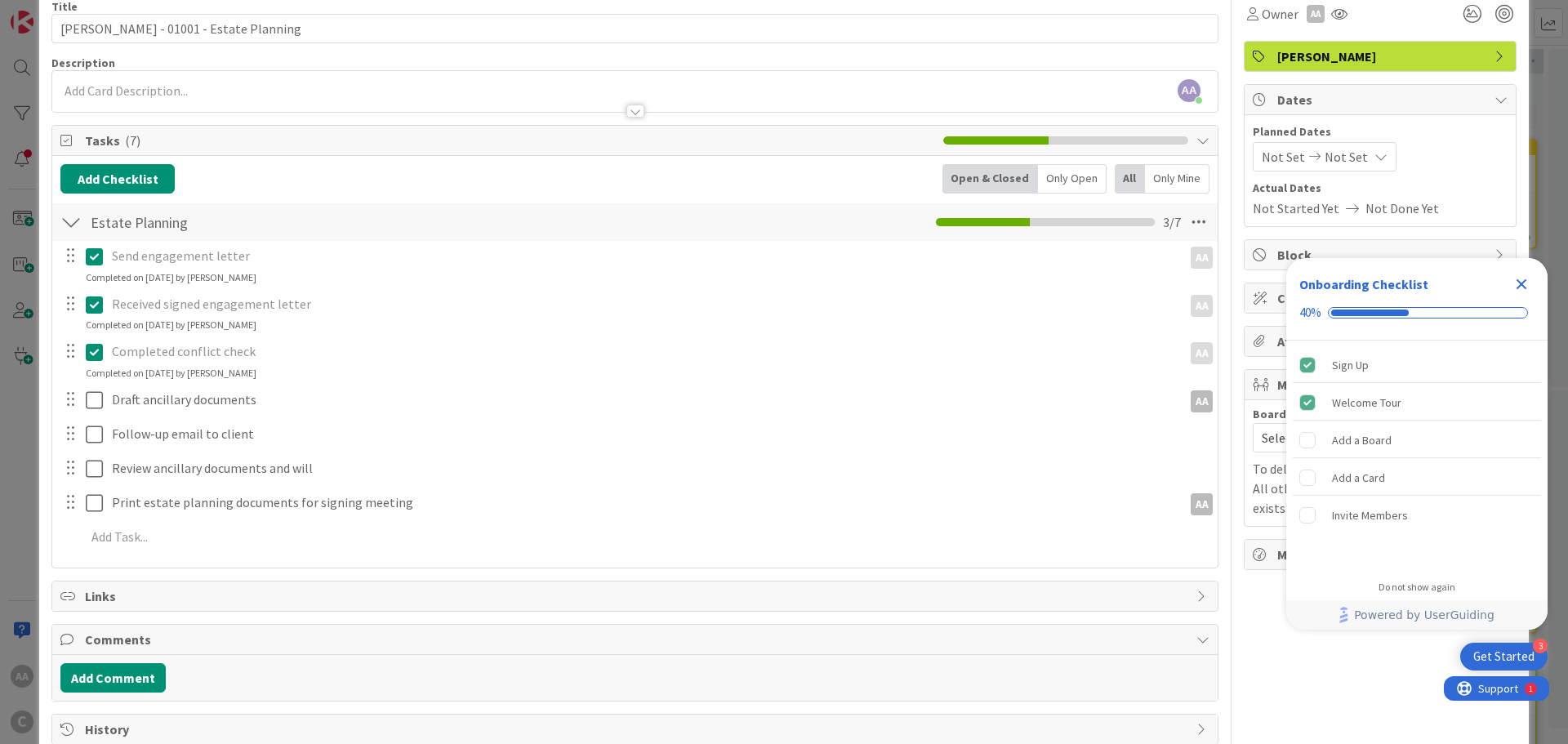
scroll to position [156, 0]
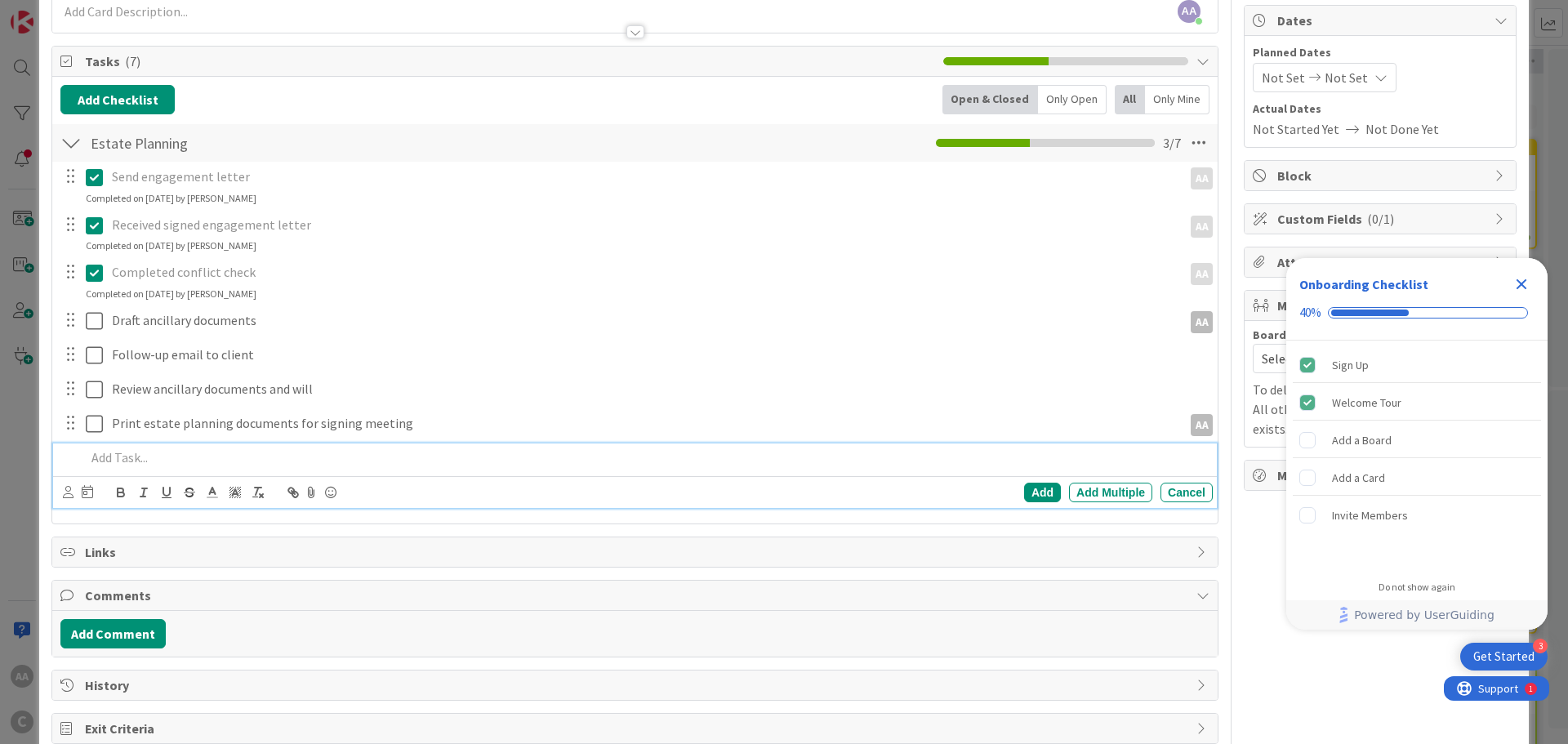
click at [106, 465] on p at bounding box center [646, 458] width 1120 height 19
click at [1036, 491] on div "Add" at bounding box center [1043, 492] width 37 height 19
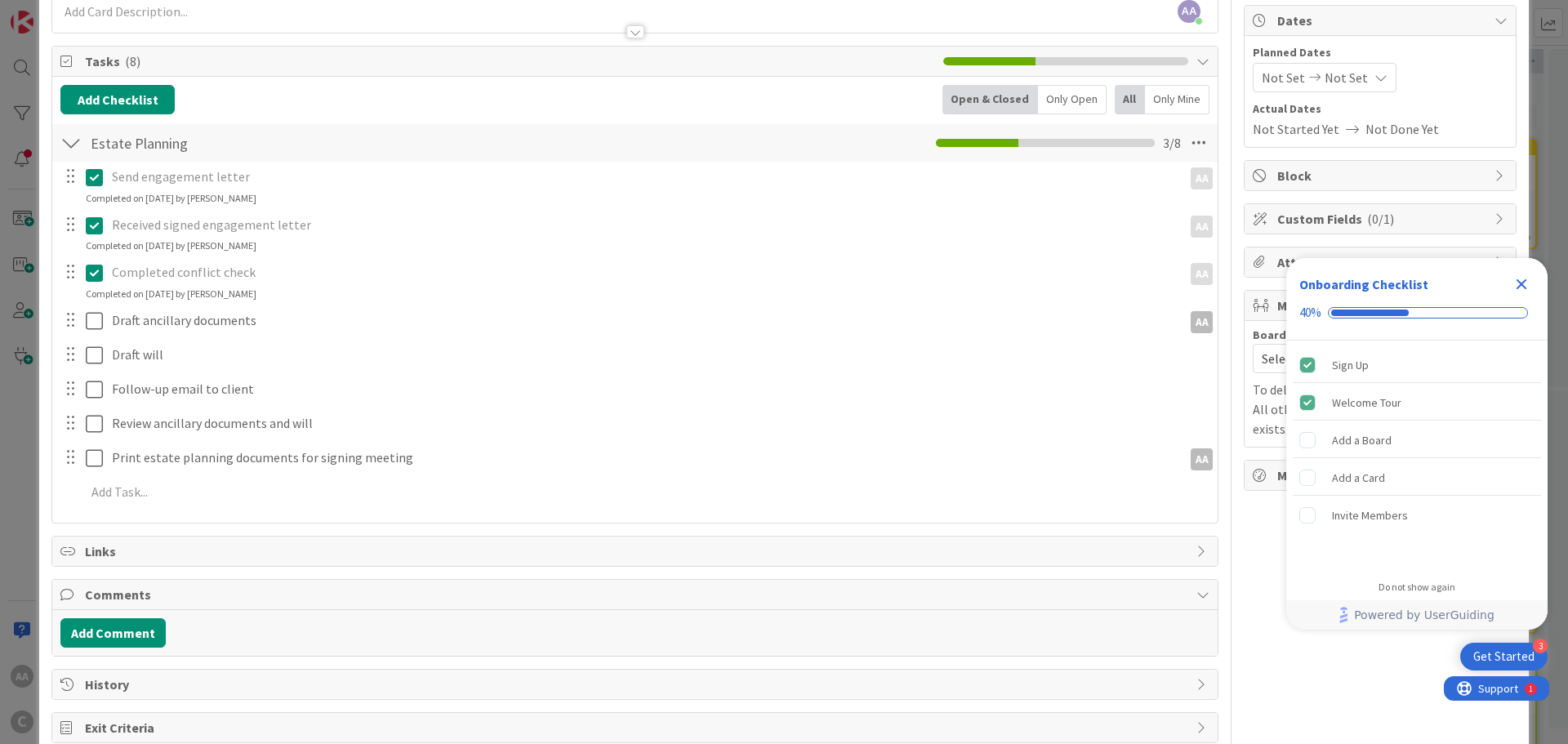
click at [1523, 280] on icon "Close Checklist" at bounding box center [1521, 284] width 19 height 19
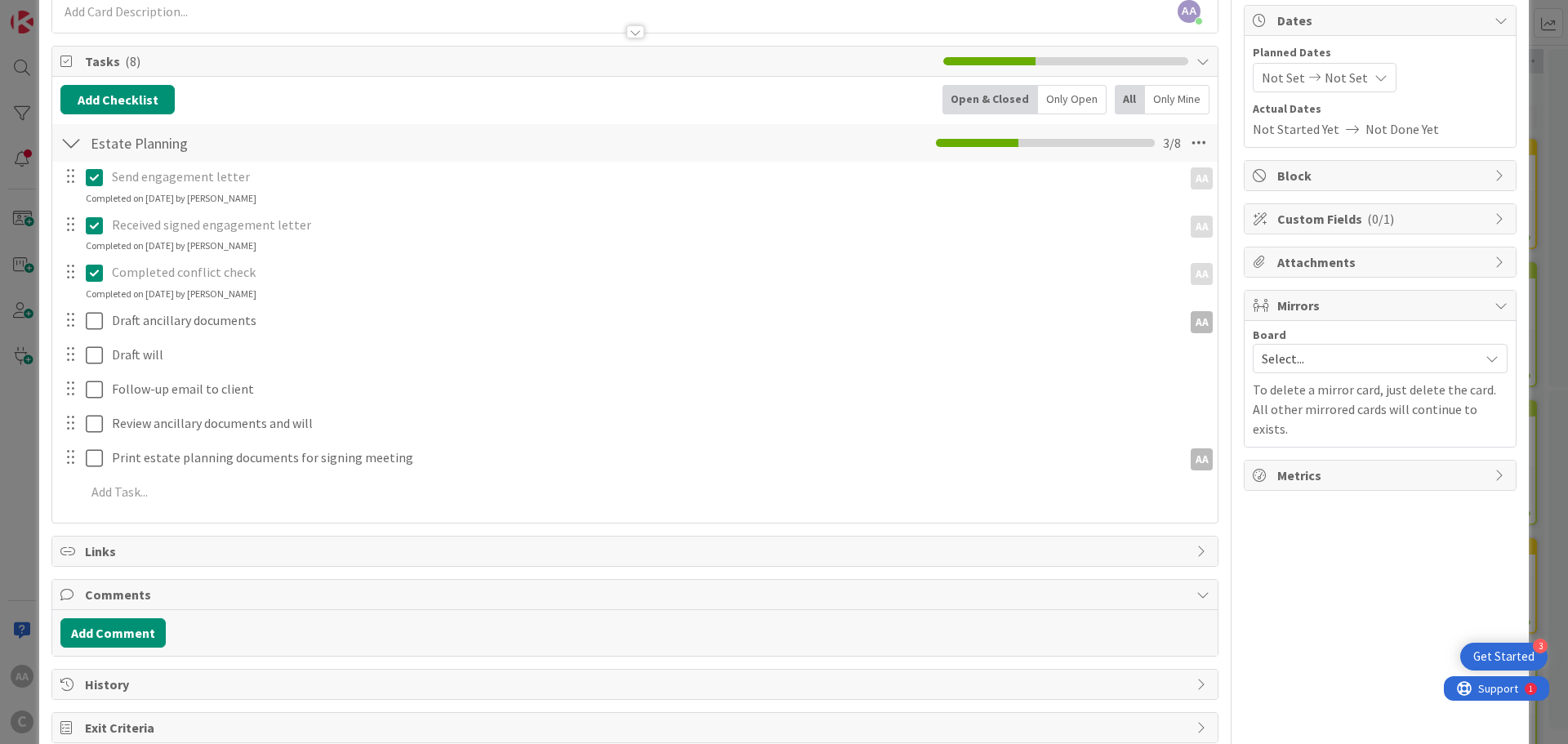
click at [1327, 353] on span "Select..." at bounding box center [1366, 358] width 209 height 23
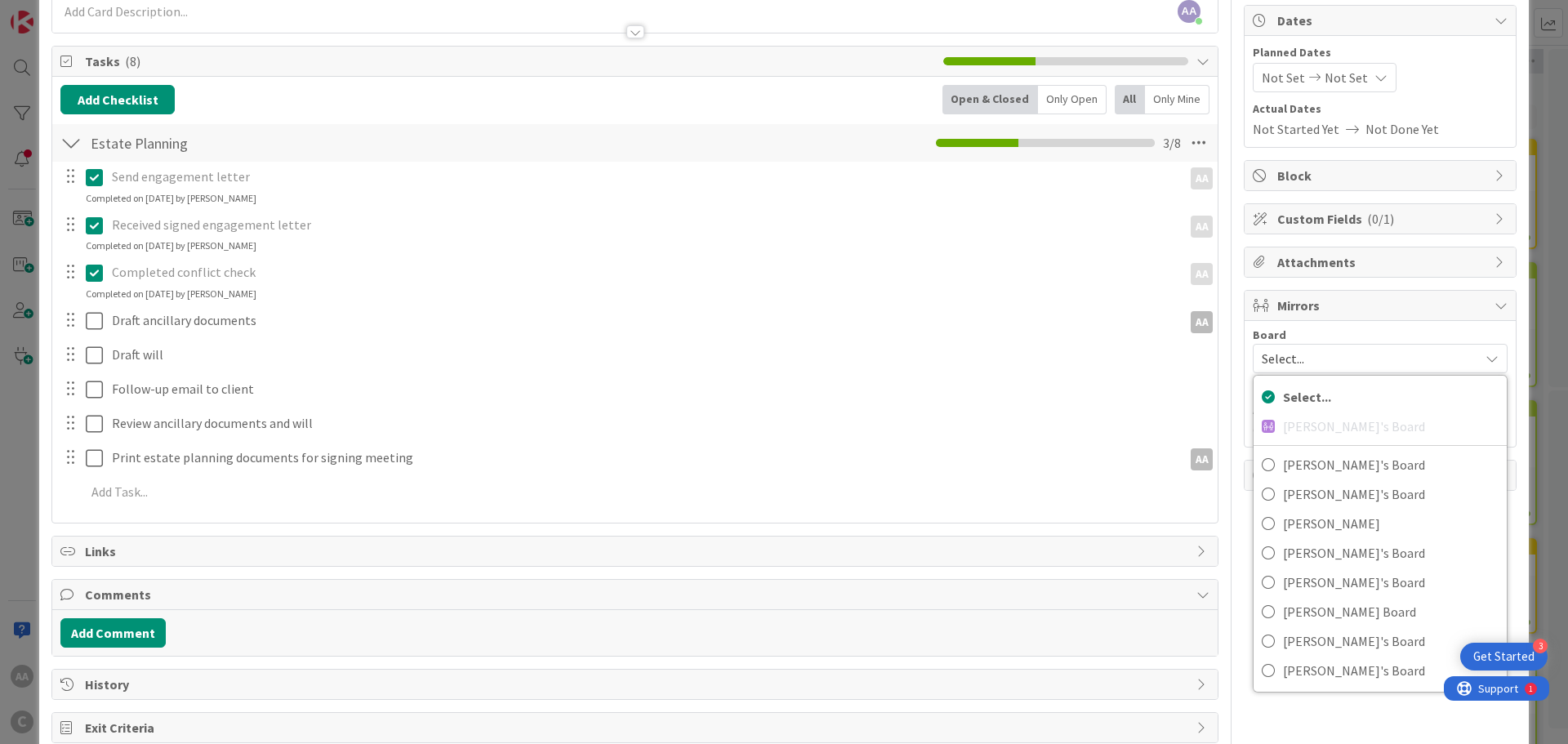
scroll to position [0, 0]
click at [1303, 496] on span "[PERSON_NAME]'s Board" at bounding box center [1390, 494] width 216 height 24
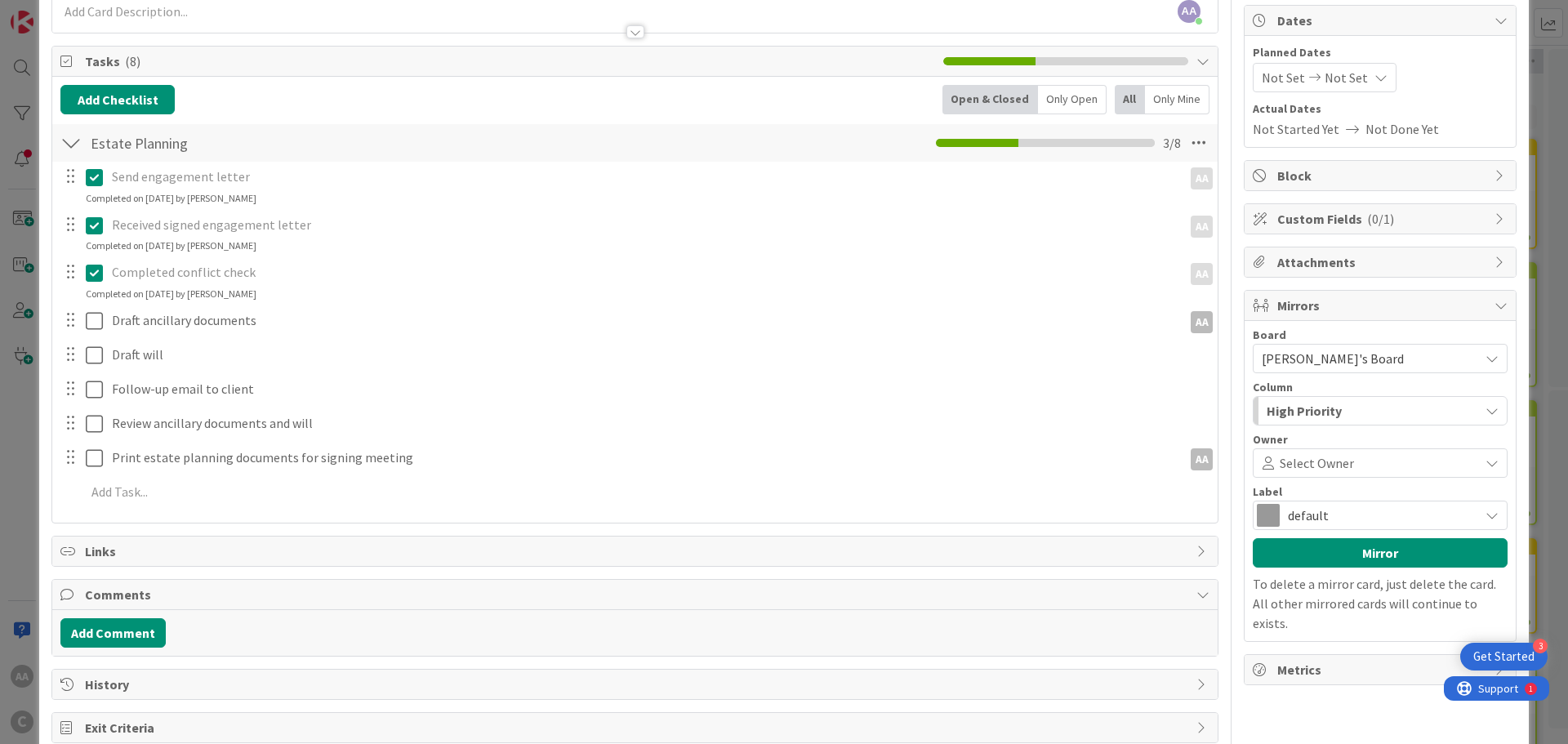
click at [1320, 466] on span "Select Owner" at bounding box center [1316, 463] width 74 height 19
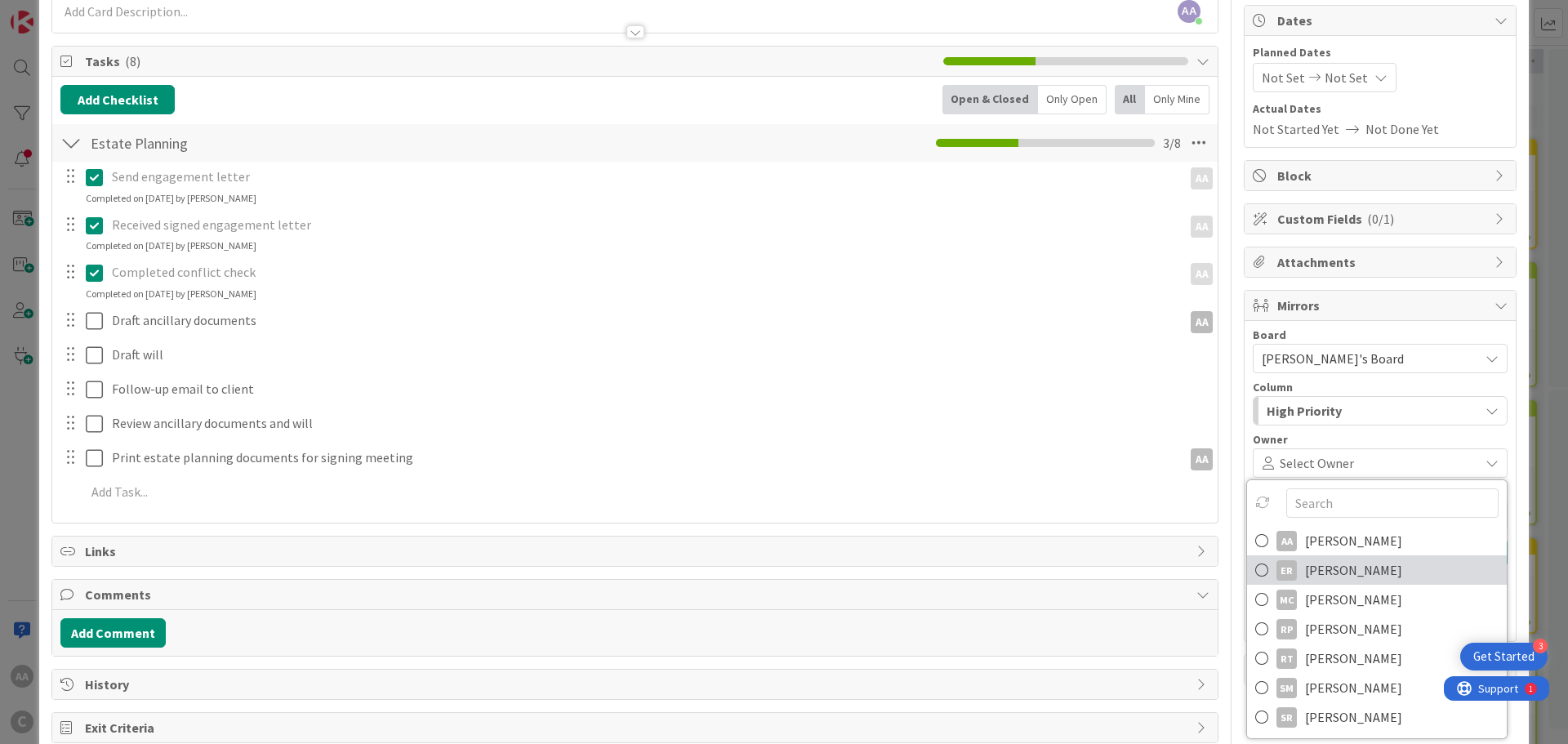
click at [1308, 562] on span "[PERSON_NAME]" at bounding box center [1353, 570] width 97 height 24
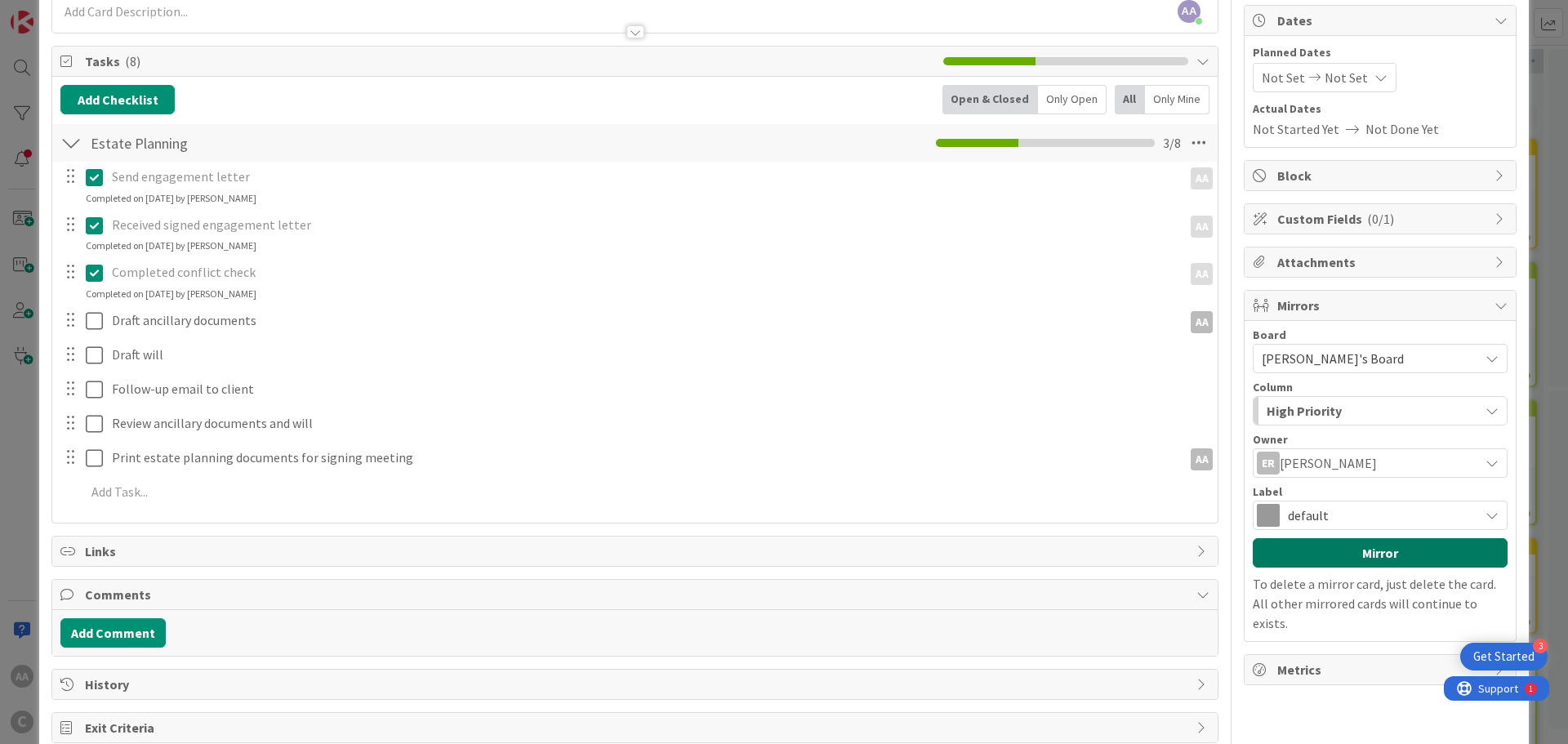
click at [1362, 548] on button "Mirror" at bounding box center [1379, 553] width 254 height 30
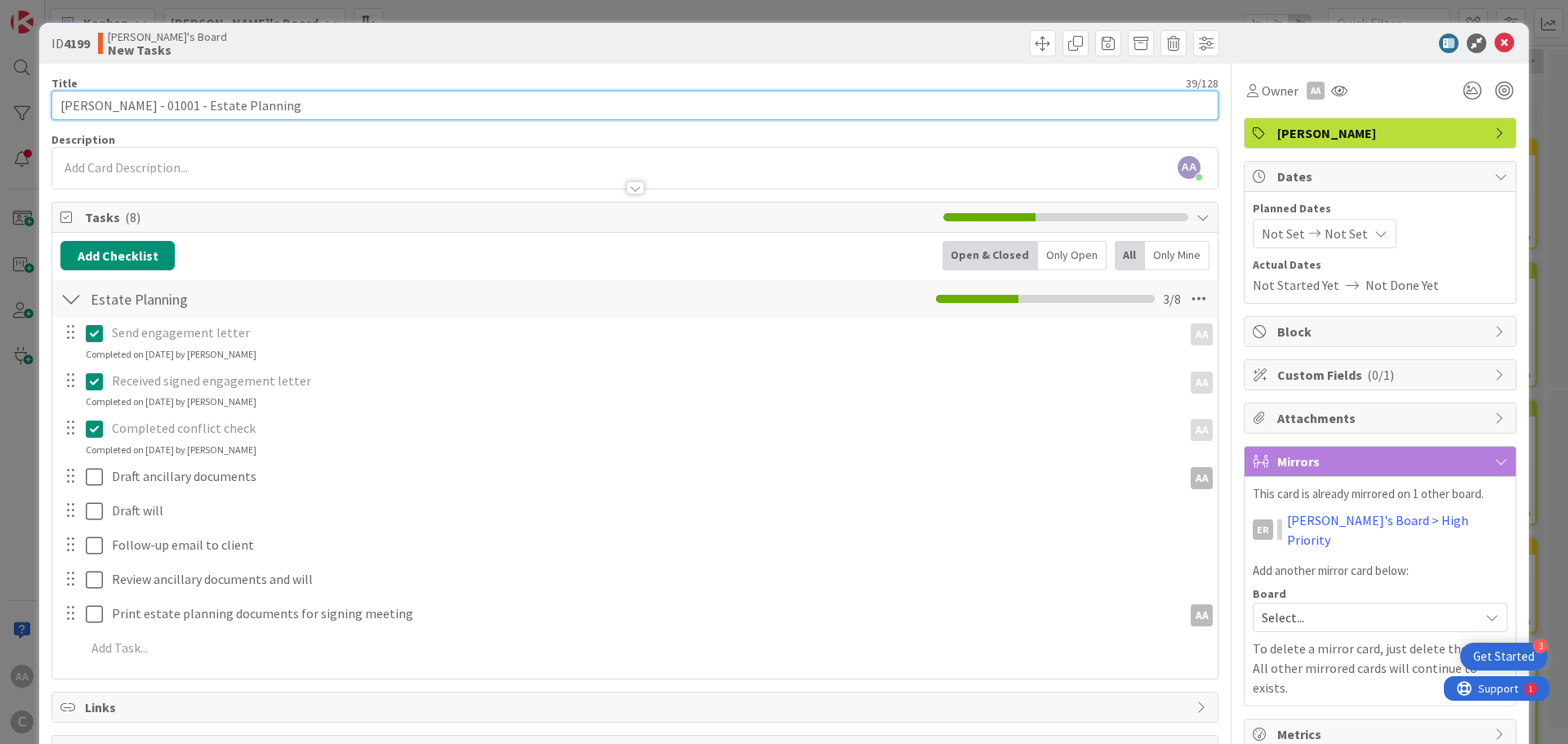
click at [363, 103] on input "[PERSON_NAME] - 01001 - Estate Planning" at bounding box center [636, 105] width 1167 height 30
type input "[PERSON_NAME] - 01001 - Estate Planning (hired [DATE])"
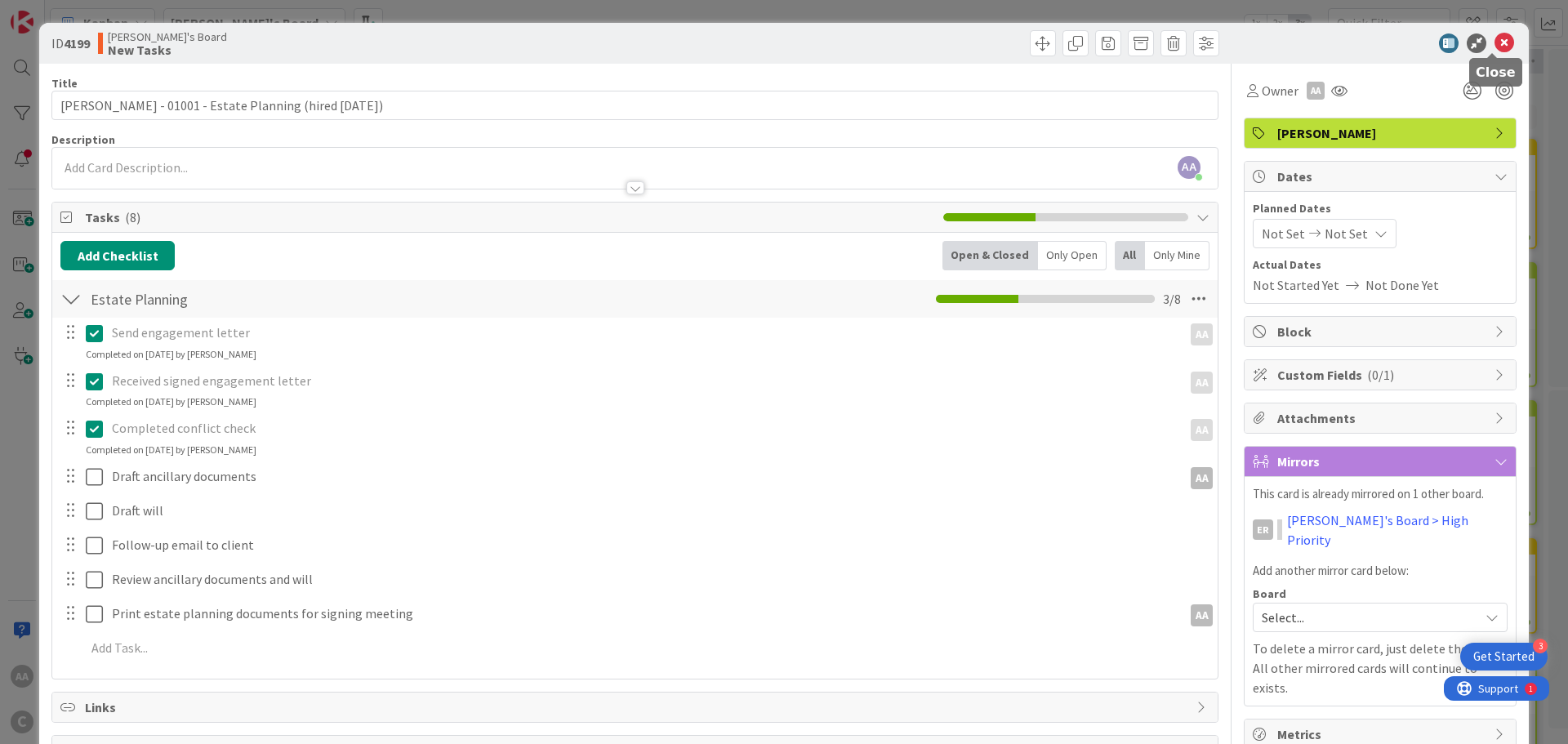
click at [1500, 43] on icon at bounding box center [1504, 43] width 19 height 19
